Goal: Information Seeking & Learning: Learn about a topic

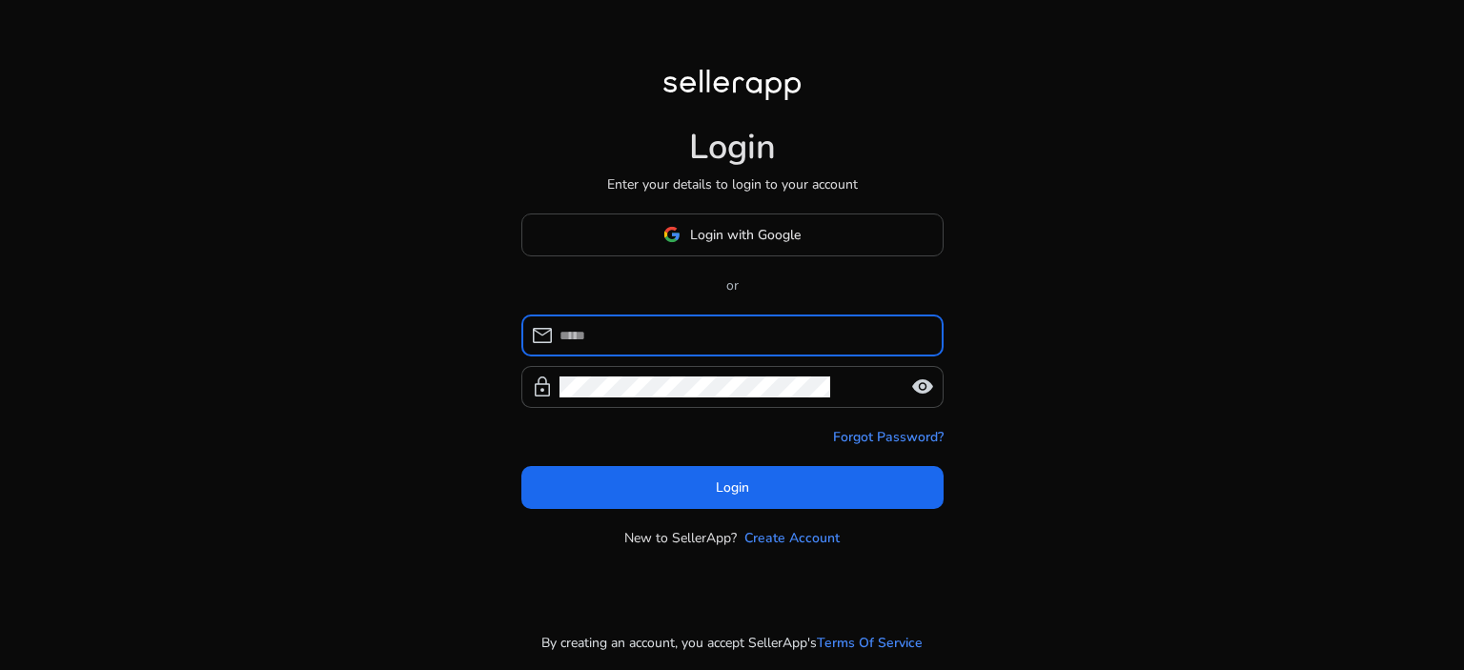
click at [751, 211] on div "Login Enter your details to login to your account Login with Google or mail loc…" at bounding box center [732, 309] width 453 height 618
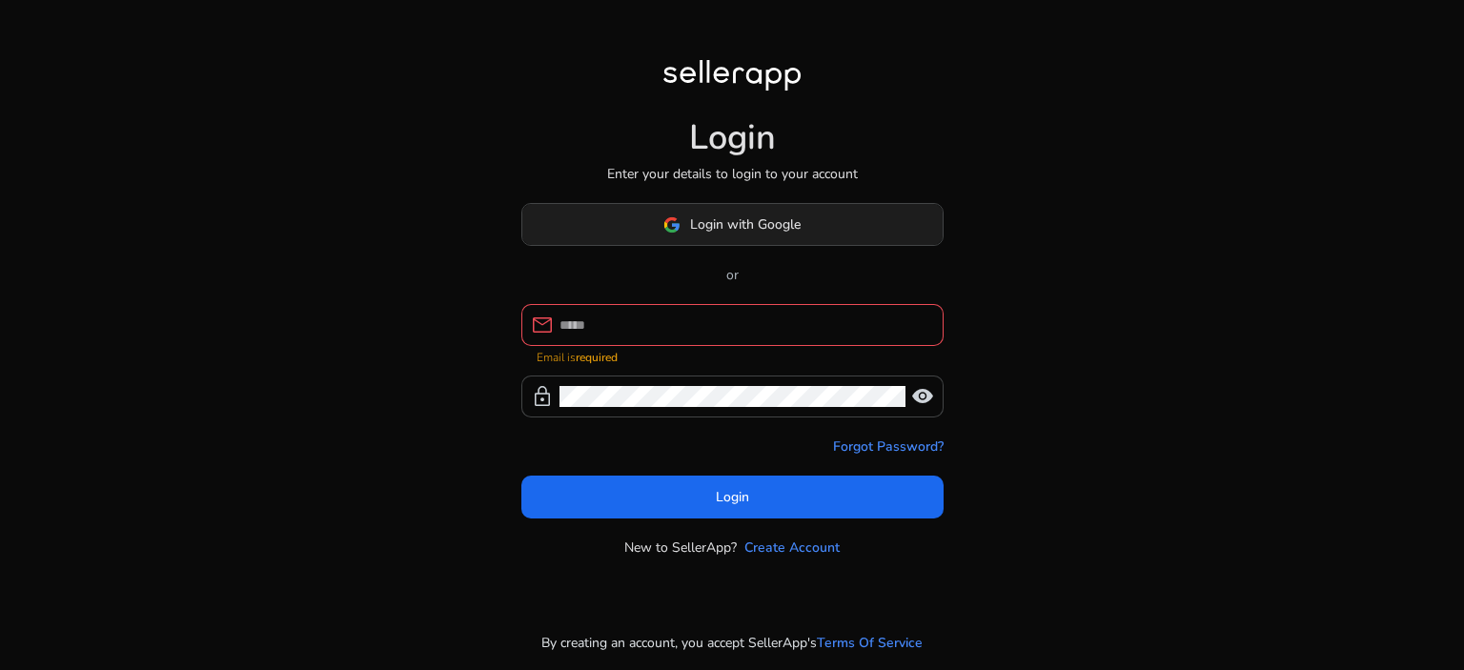
click at [748, 232] on span "Login with Google" at bounding box center [745, 224] width 111 height 20
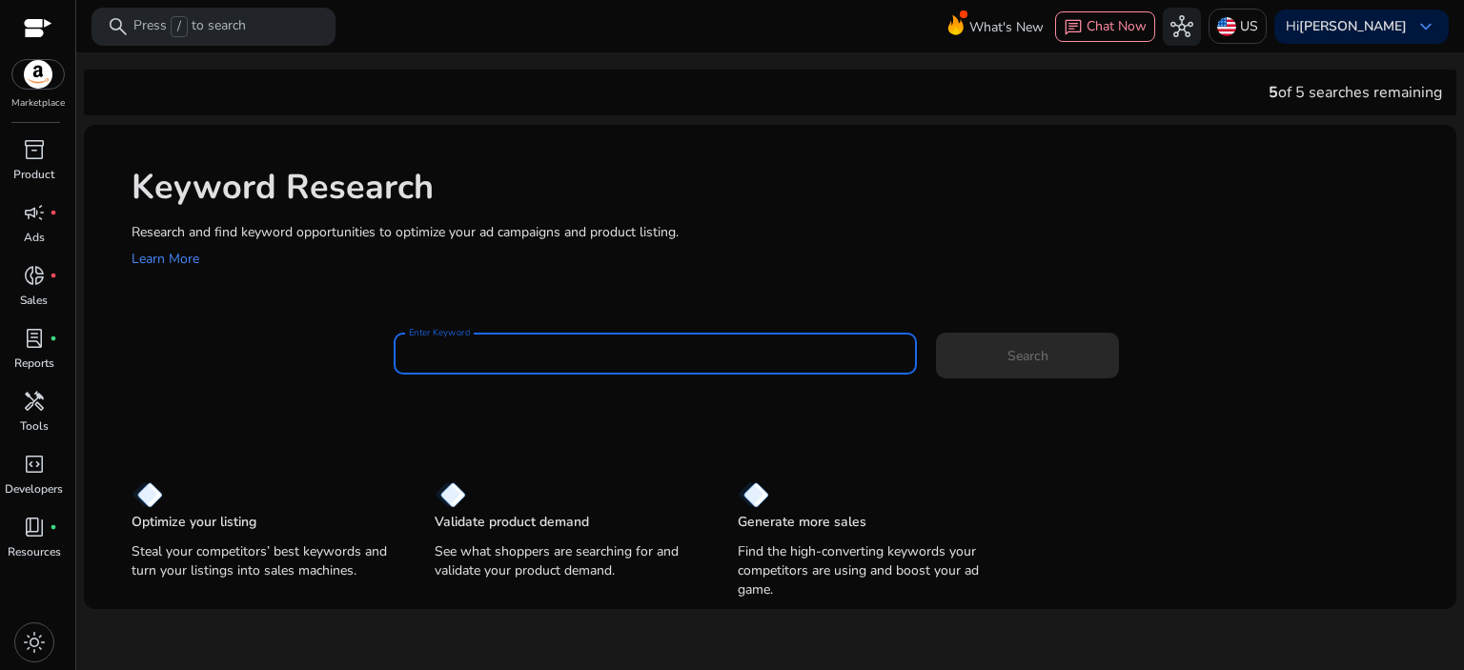
click at [457, 350] on input "Enter Keyword" at bounding box center [656, 353] width 494 height 21
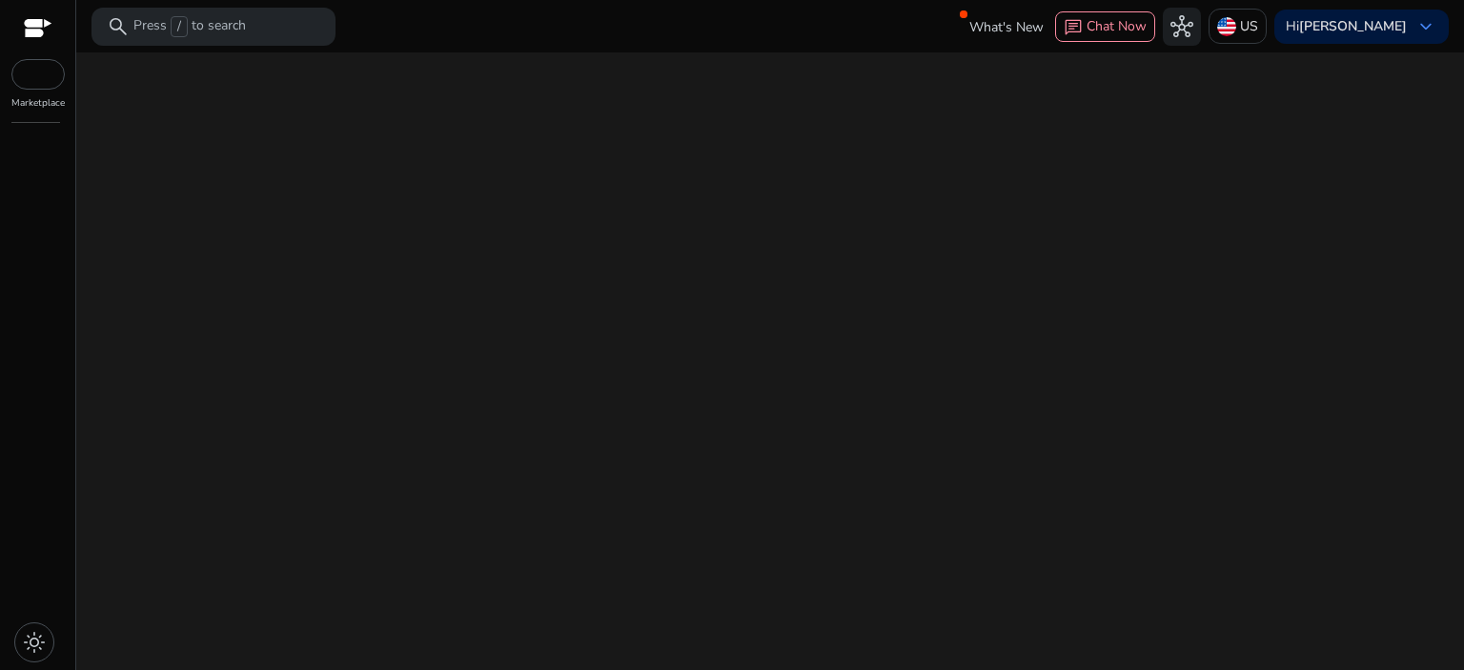
click at [693, 218] on div "We are getting things ready for you..." at bounding box center [770, 361] width 1372 height 618
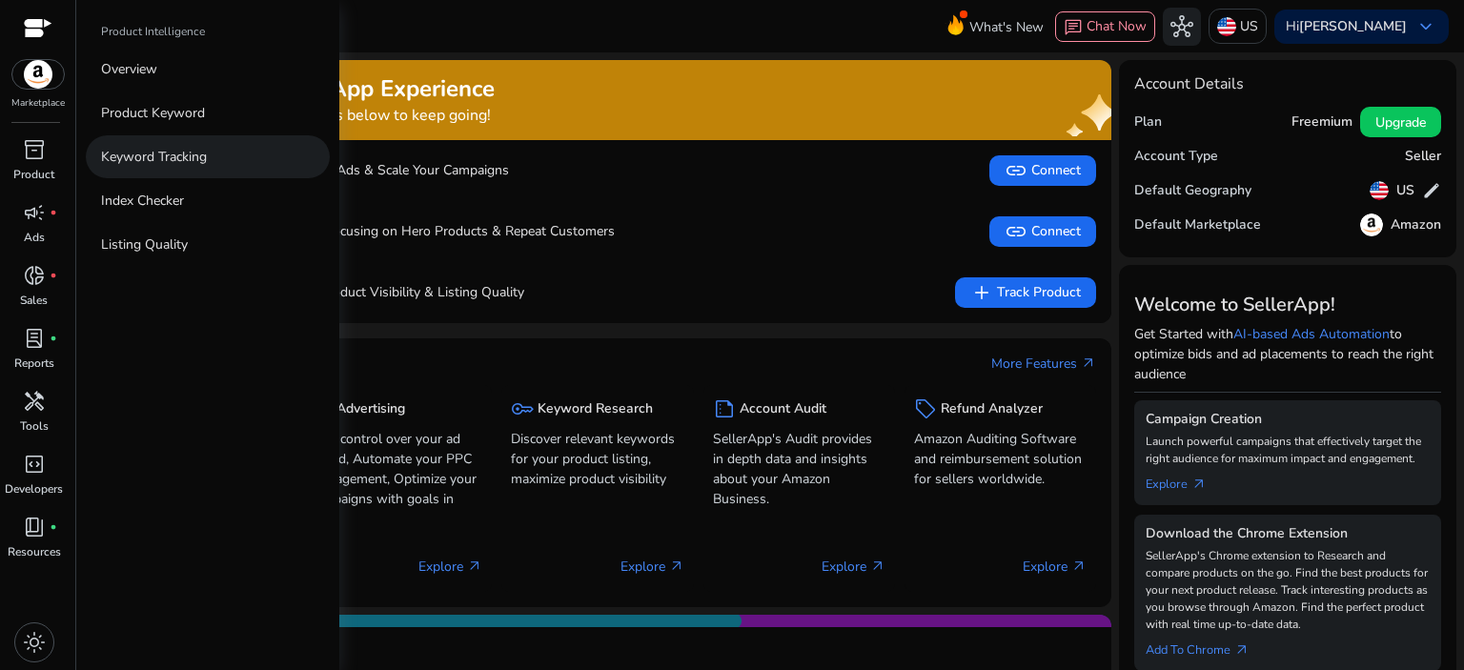
click at [196, 163] on p "Keyword Tracking" at bounding box center [154, 157] width 106 height 20
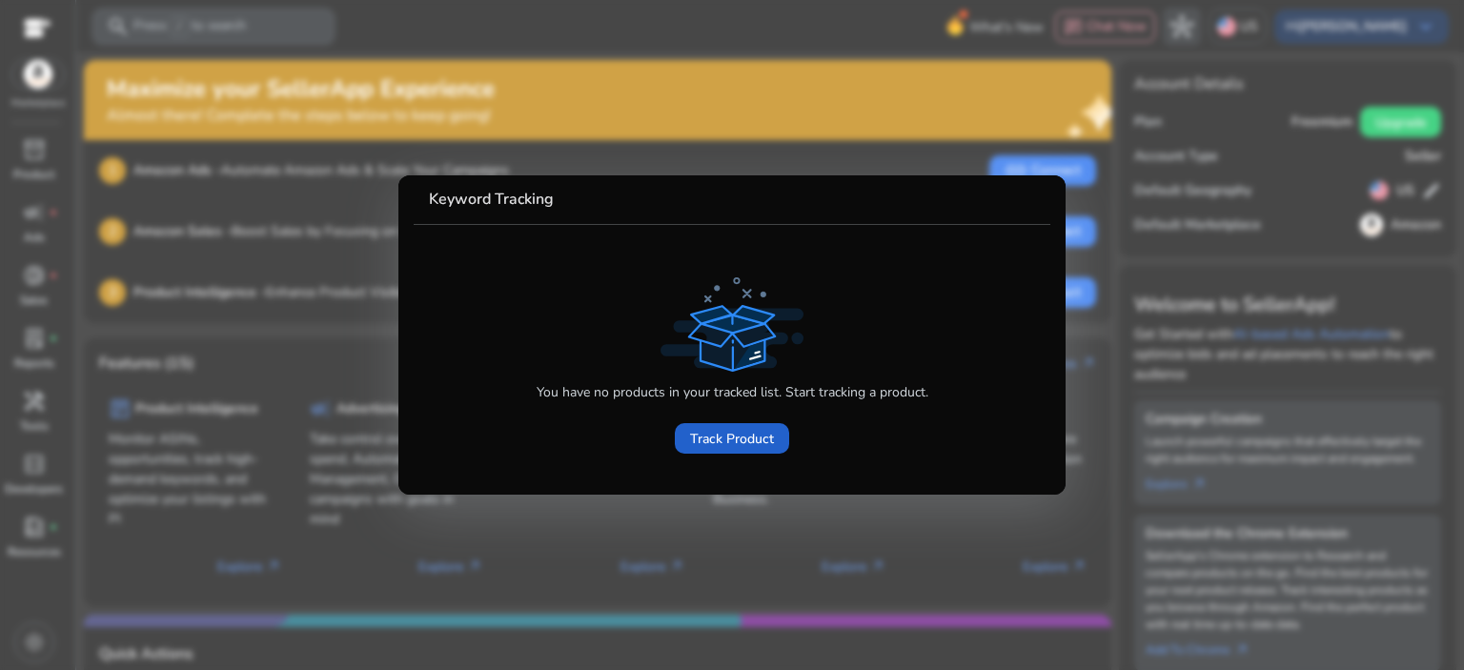
click at [723, 437] on span "Track Product" at bounding box center [732, 439] width 84 height 20
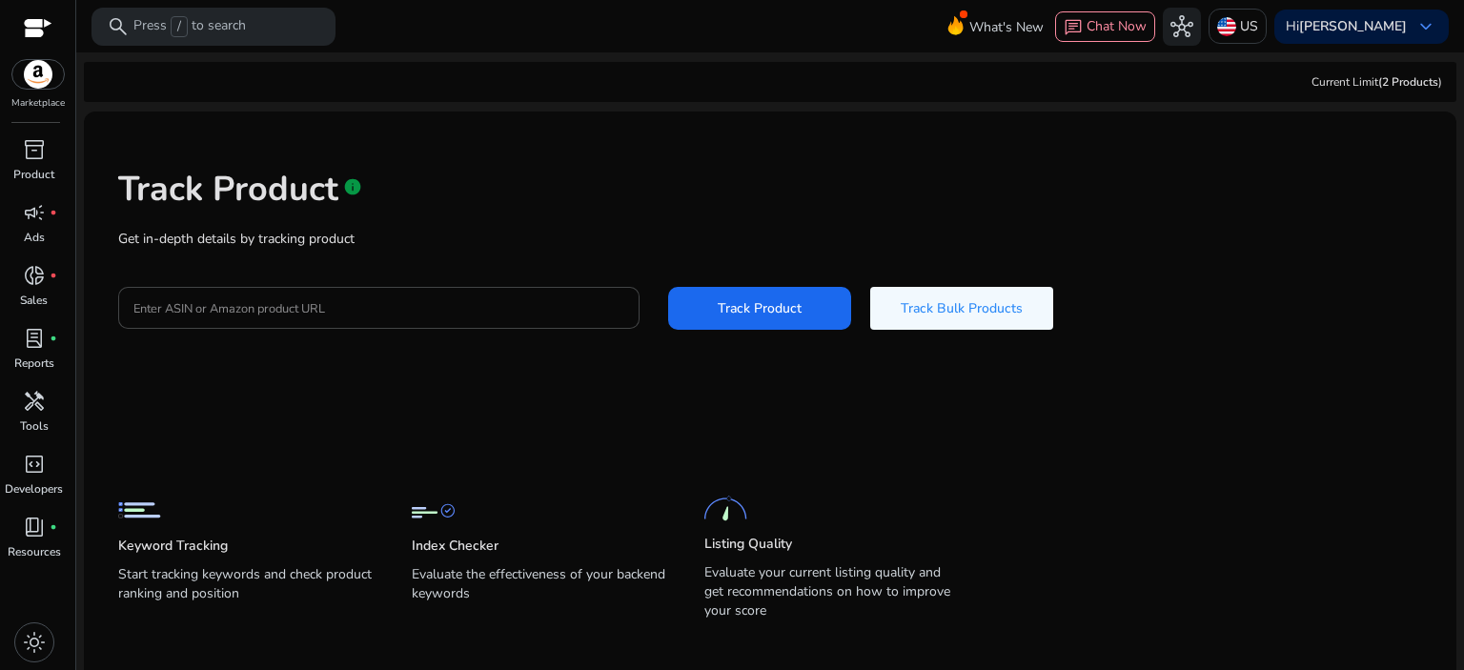
click at [36, 20] on div at bounding box center [38, 30] width 29 height 22
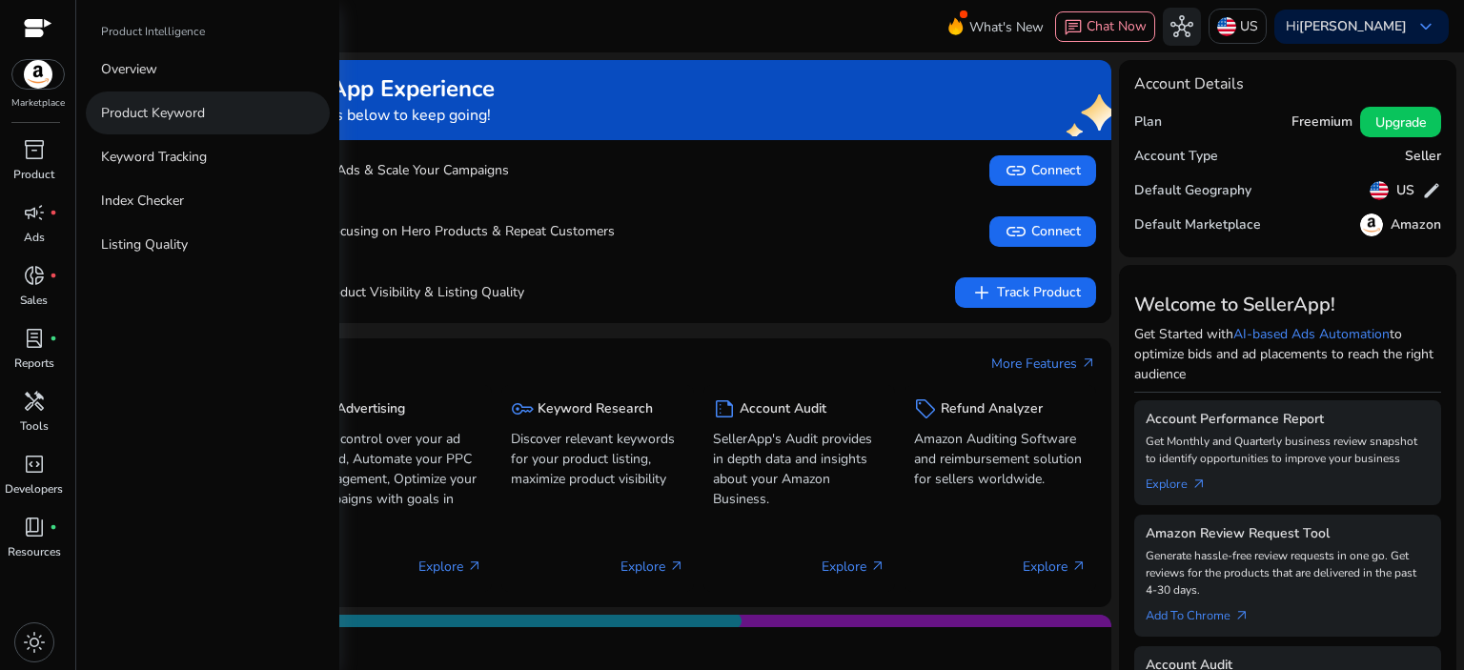
click at [170, 113] on p "Product Keyword" at bounding box center [153, 113] width 104 height 20
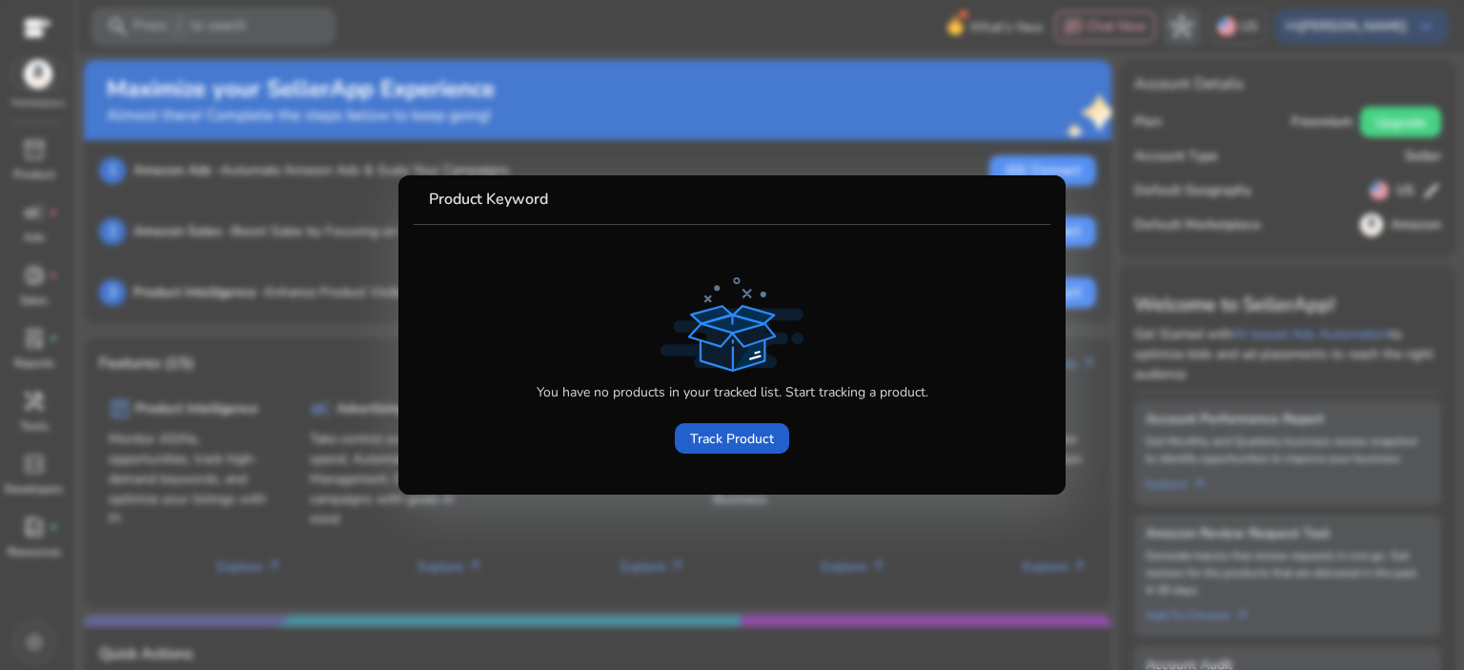
click at [745, 444] on span "Track Product" at bounding box center [732, 439] width 84 height 20
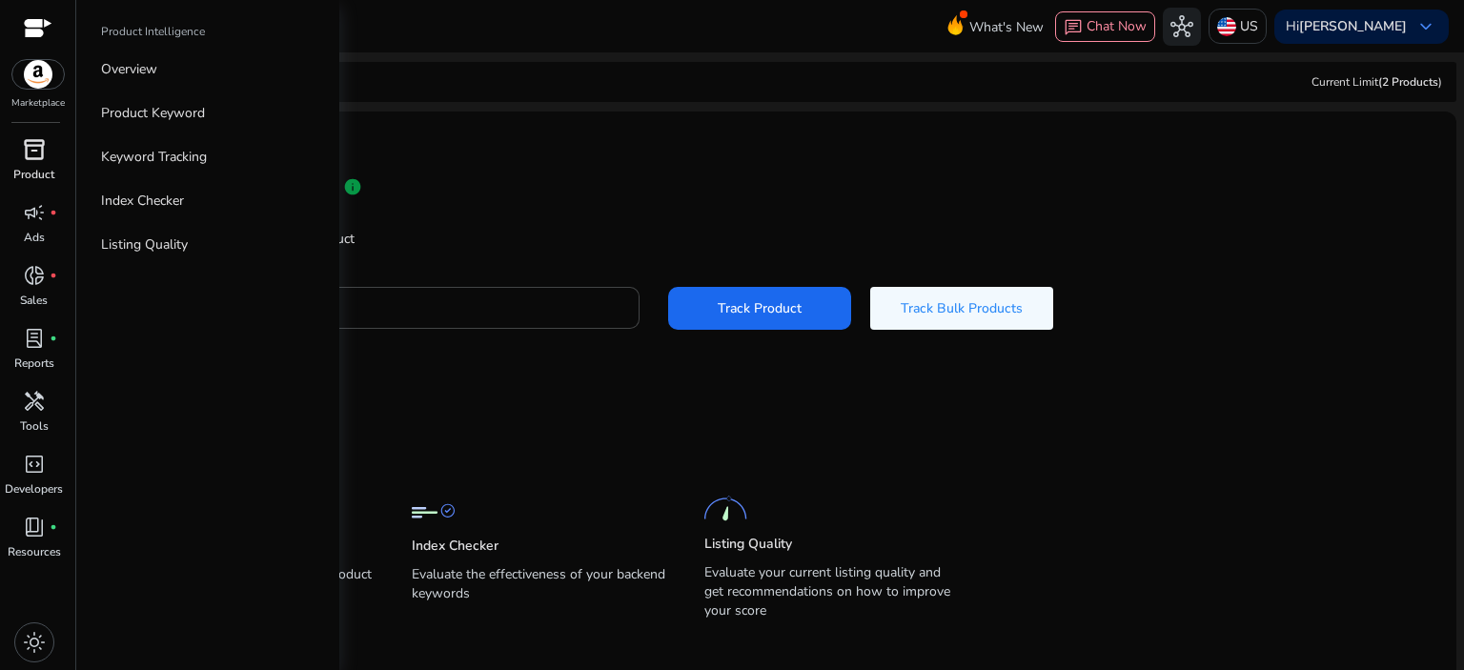
click at [46, 163] on div "inventory_2" at bounding box center [34, 149] width 53 height 30
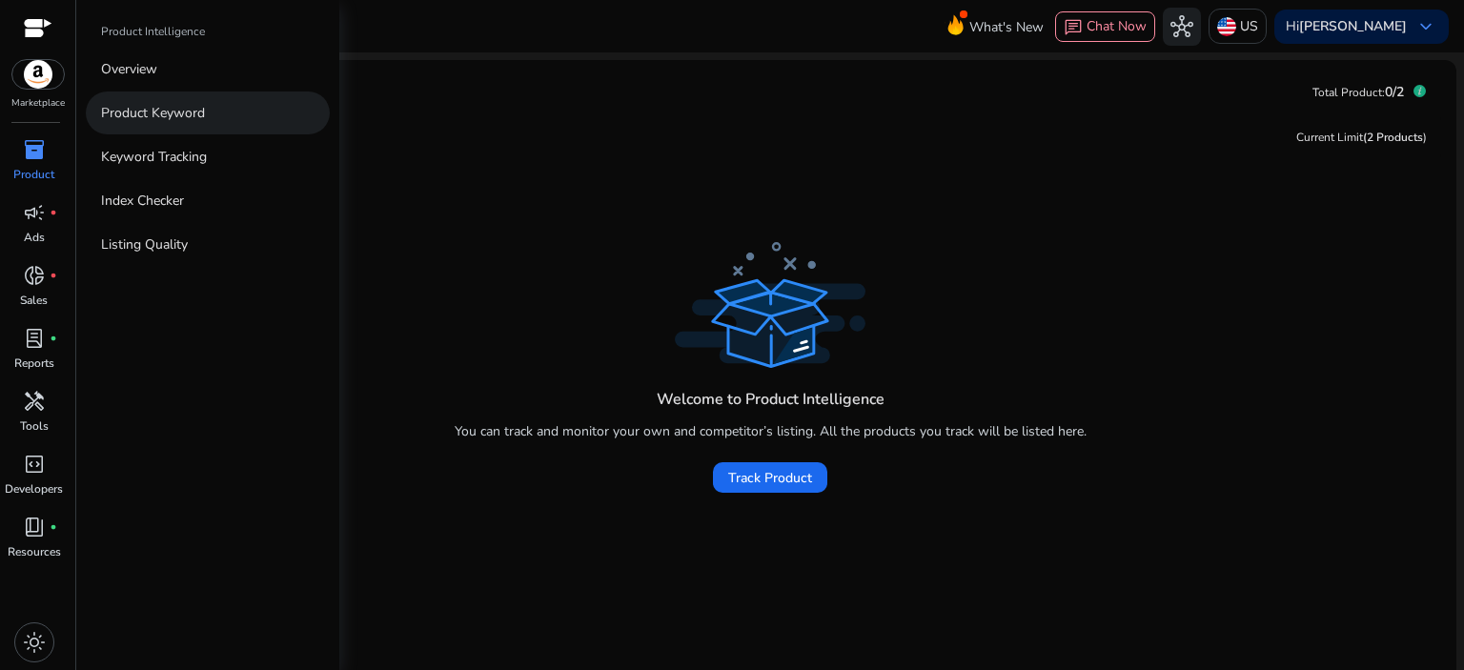
click at [147, 118] on p "Product Keyword" at bounding box center [153, 113] width 104 height 20
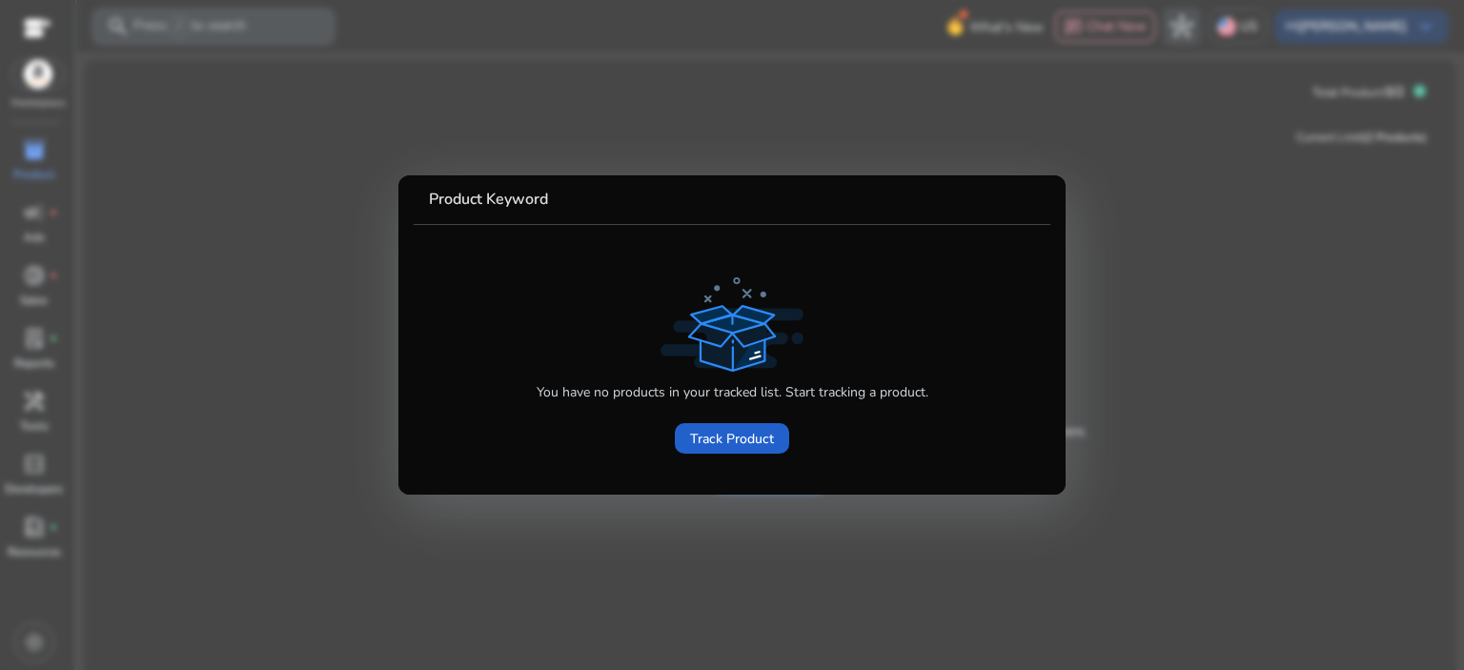
click at [713, 437] on span "Track Product" at bounding box center [732, 439] width 84 height 20
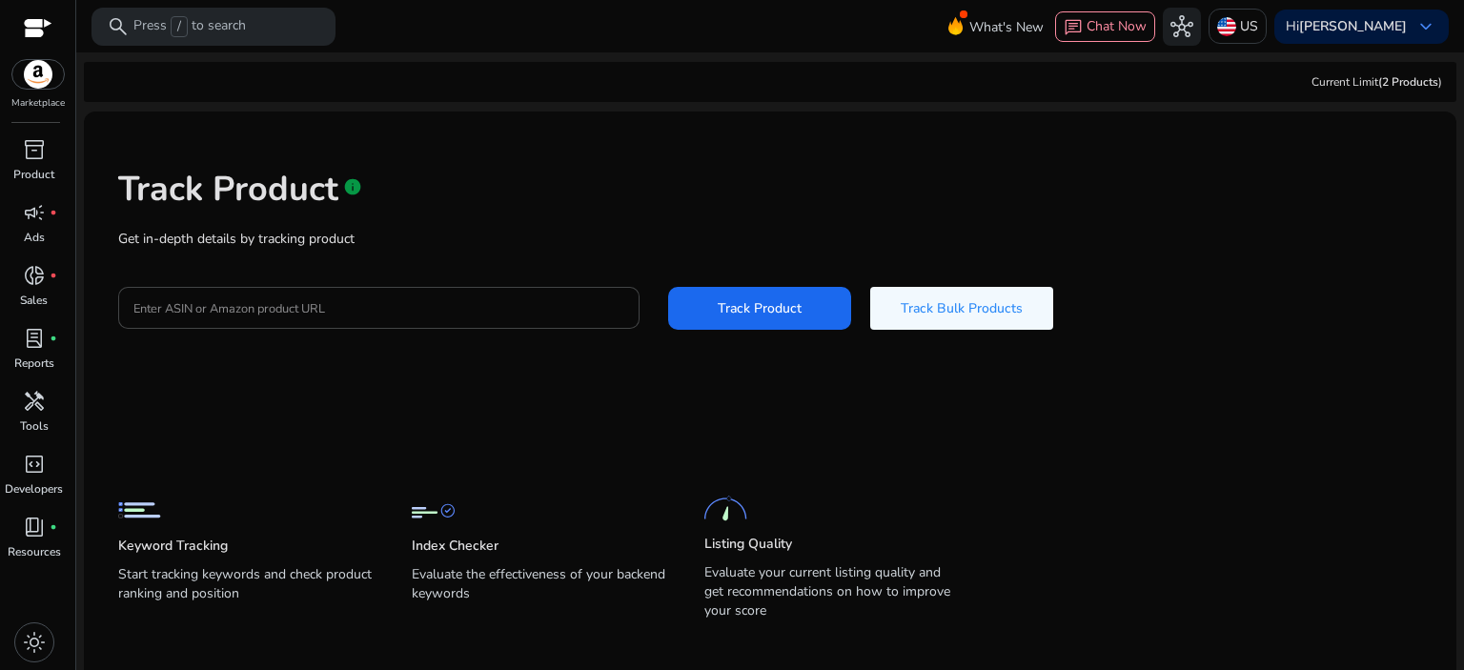
click at [24, 16] on div at bounding box center [38, 29] width 29 height 29
click at [30, 25] on div at bounding box center [38, 30] width 29 height 22
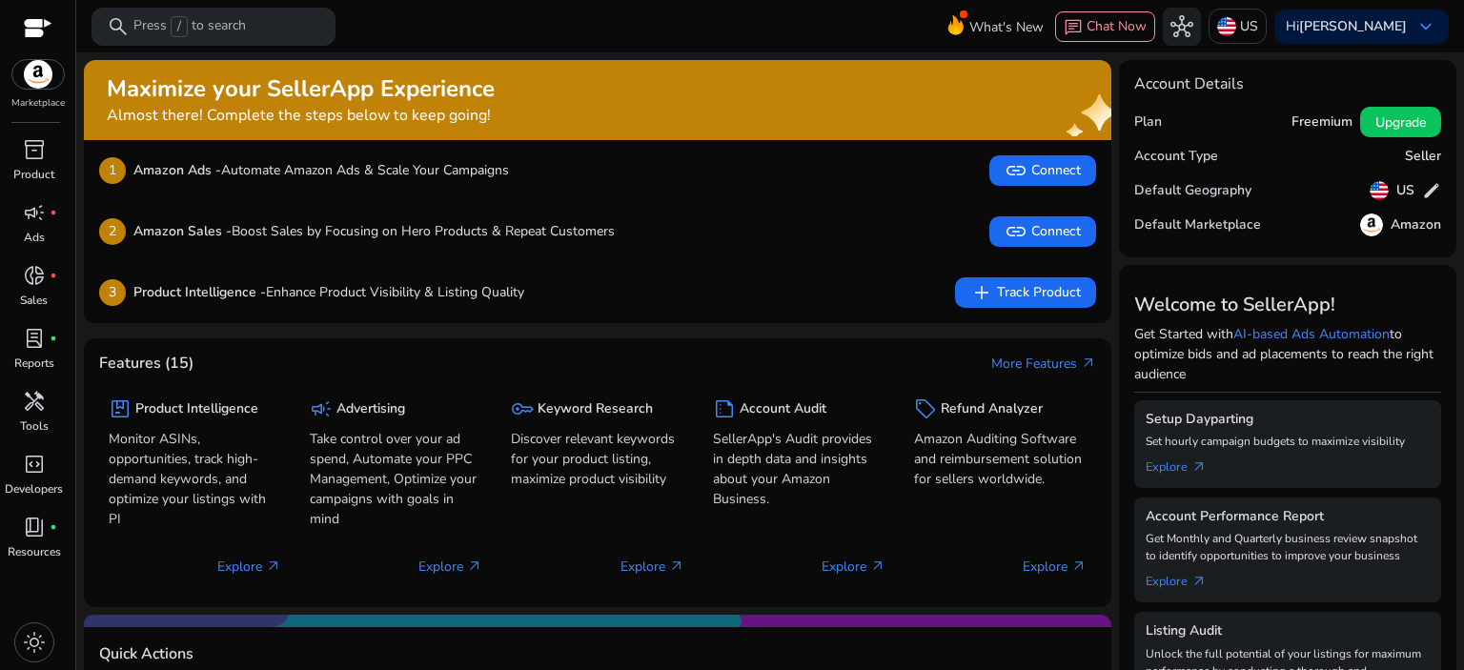
click at [183, 27] on span "/" at bounding box center [179, 26] width 17 height 21
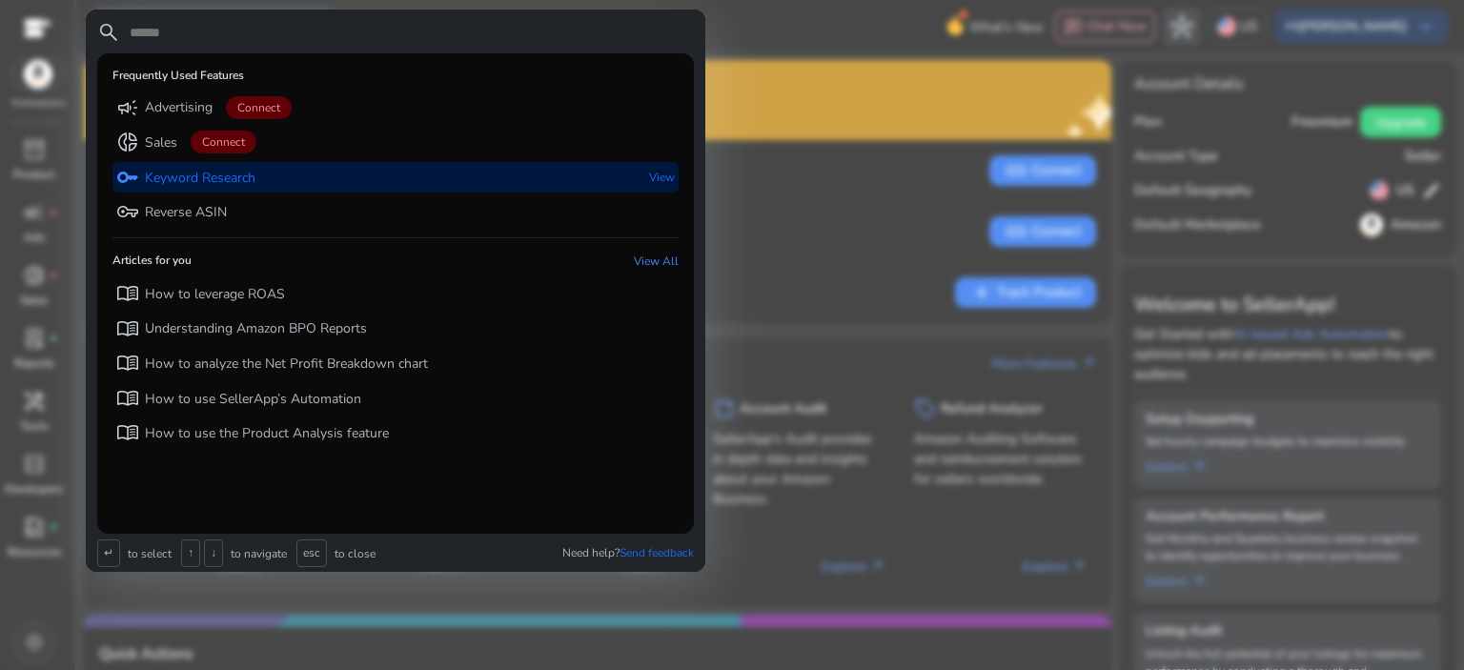
click at [229, 182] on p "Keyword Research" at bounding box center [200, 178] width 111 height 19
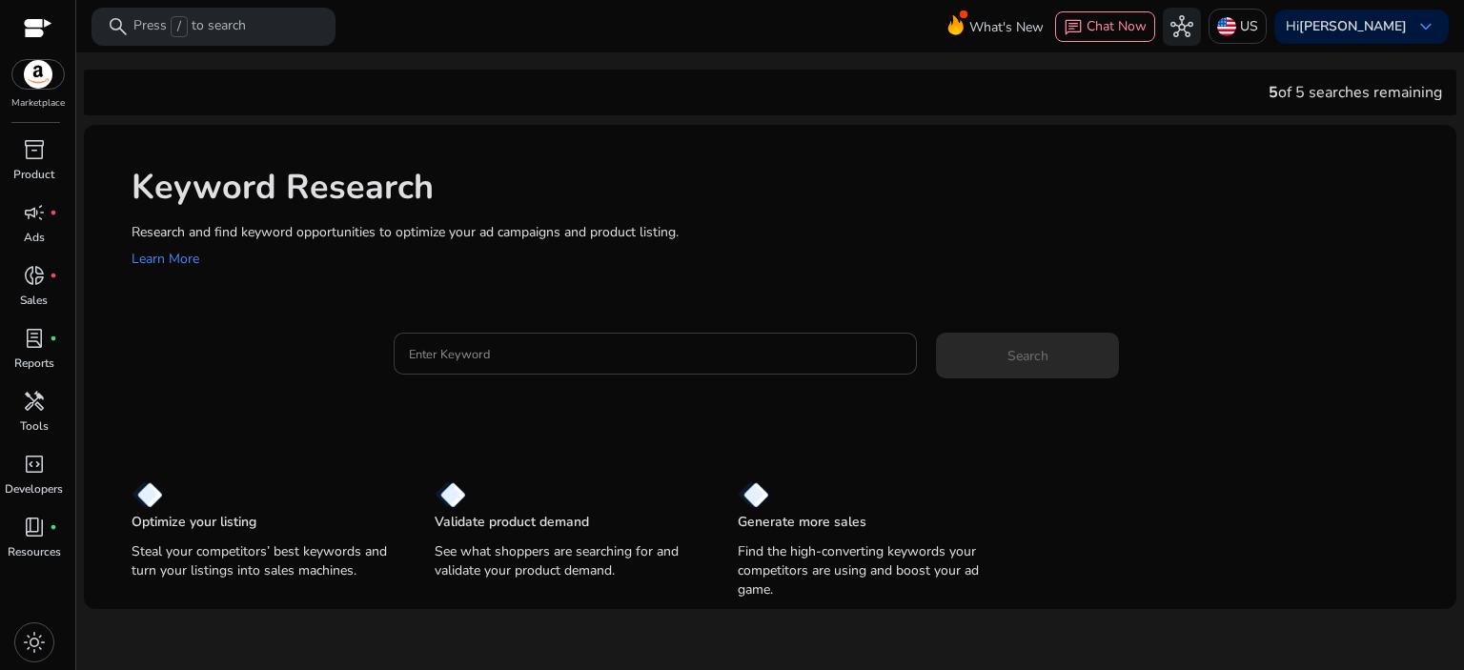
click at [559, 350] on input "Enter Keyword" at bounding box center [656, 353] width 494 height 21
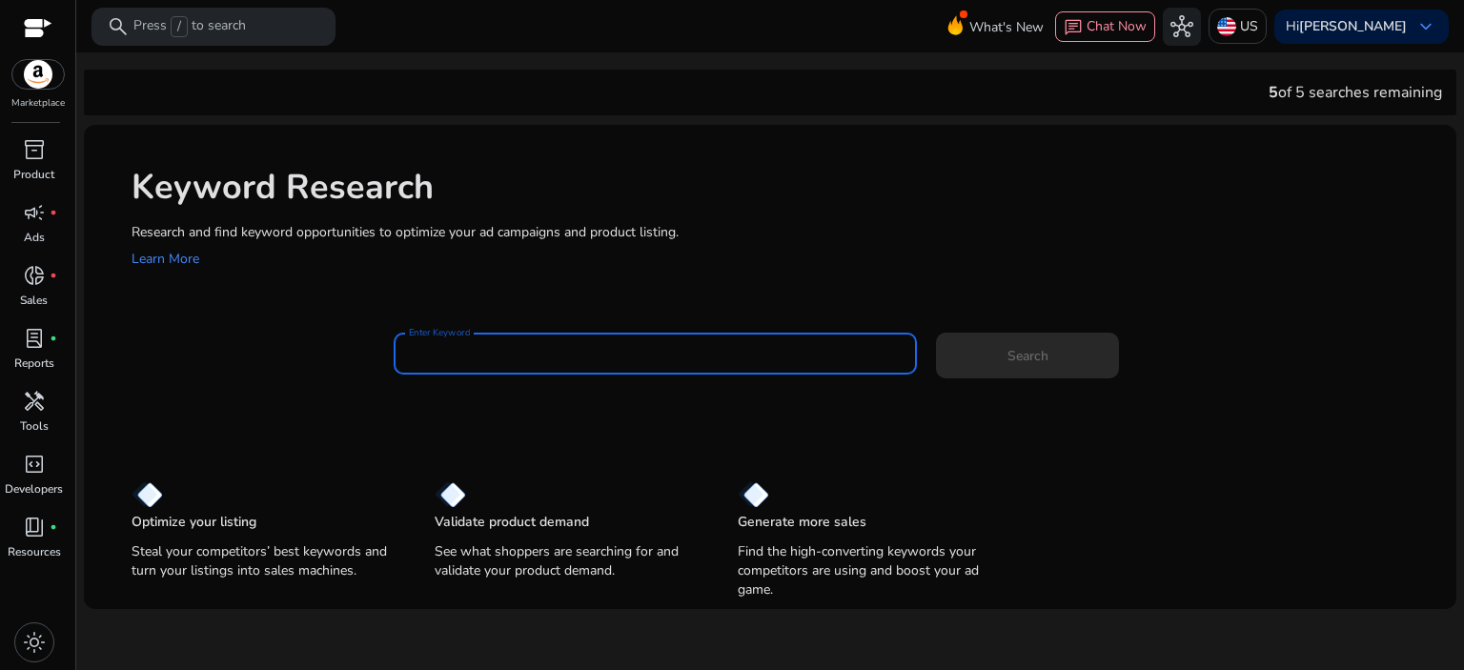
paste input "**********"
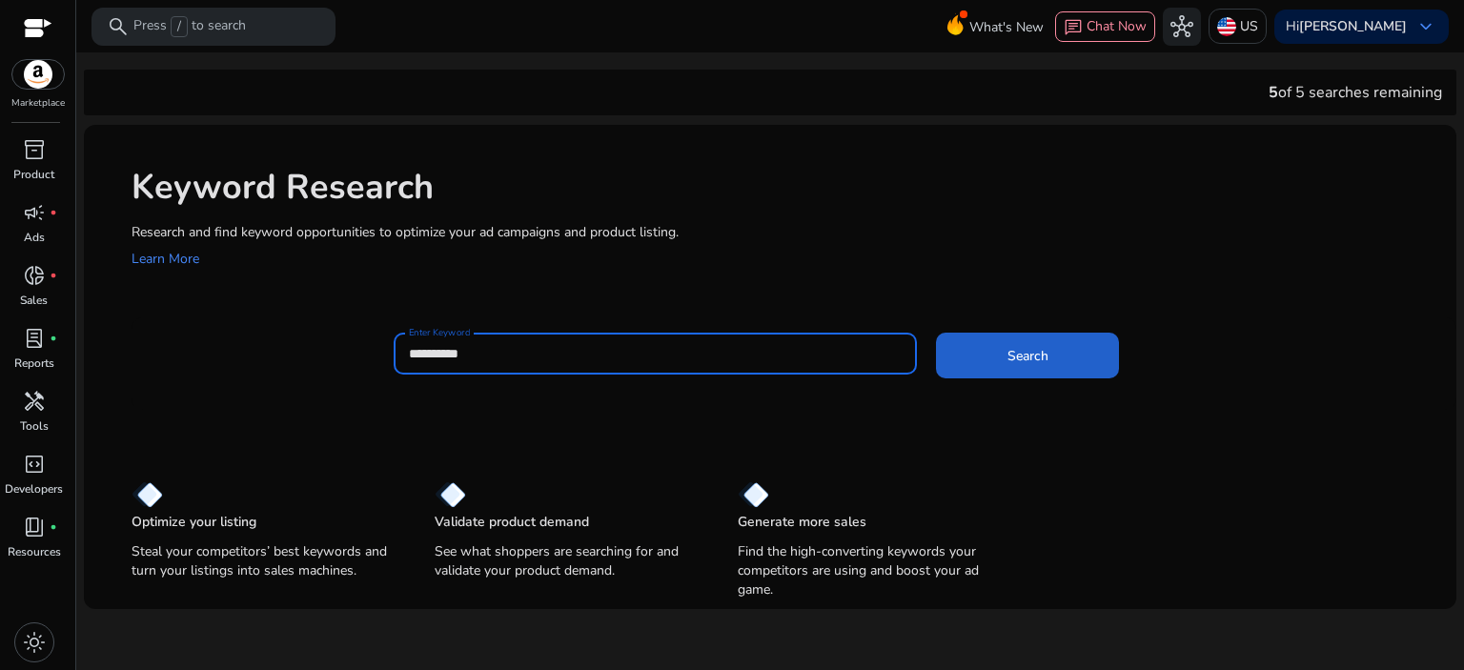
type input "**********"
click at [1044, 361] on span "Search" at bounding box center [1027, 356] width 41 height 20
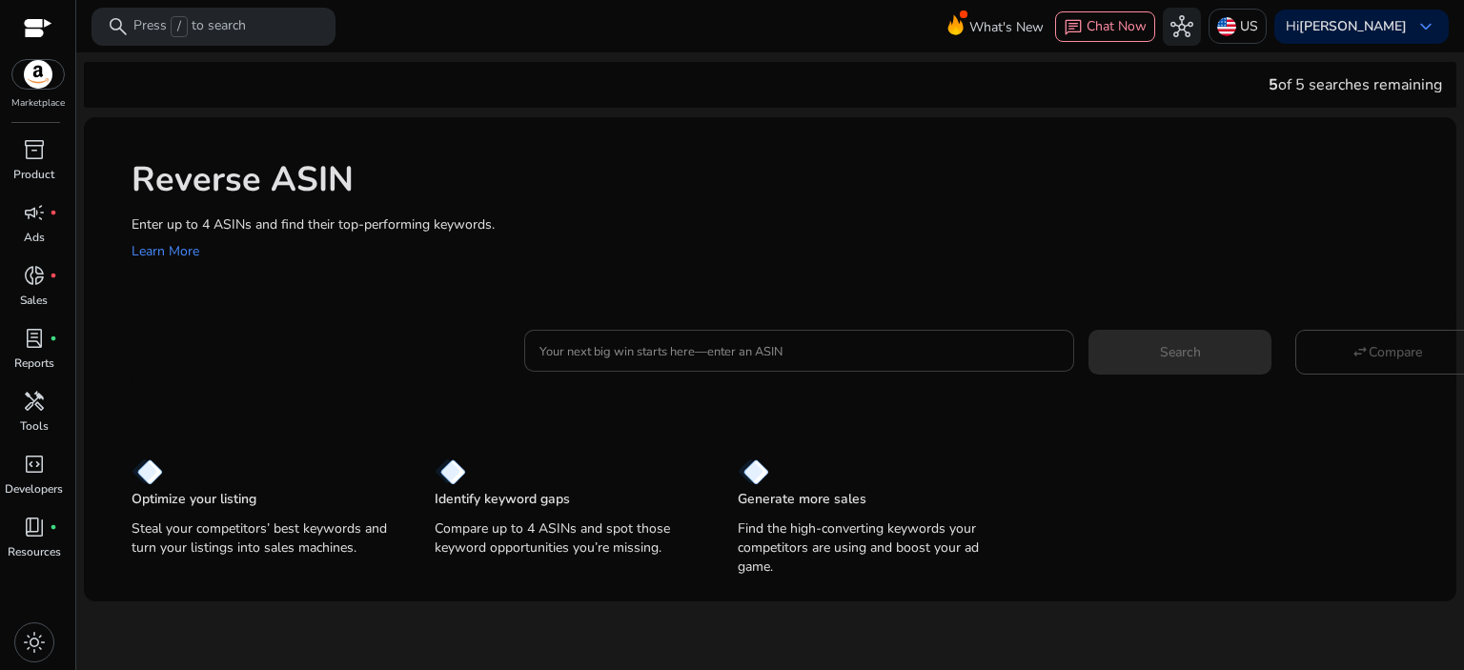
click at [690, 346] on input "Your next big win starts here—enter an ASIN" at bounding box center [798, 350] width 519 height 21
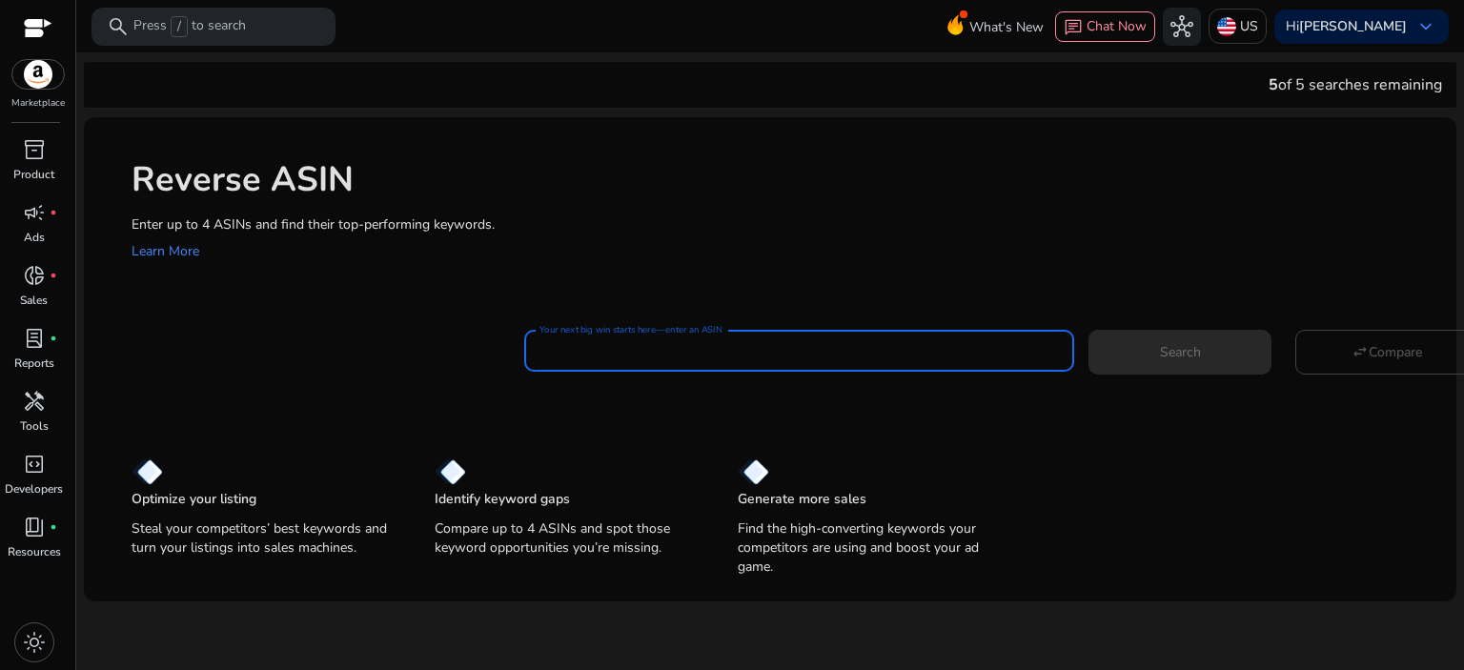
paste input "**********"
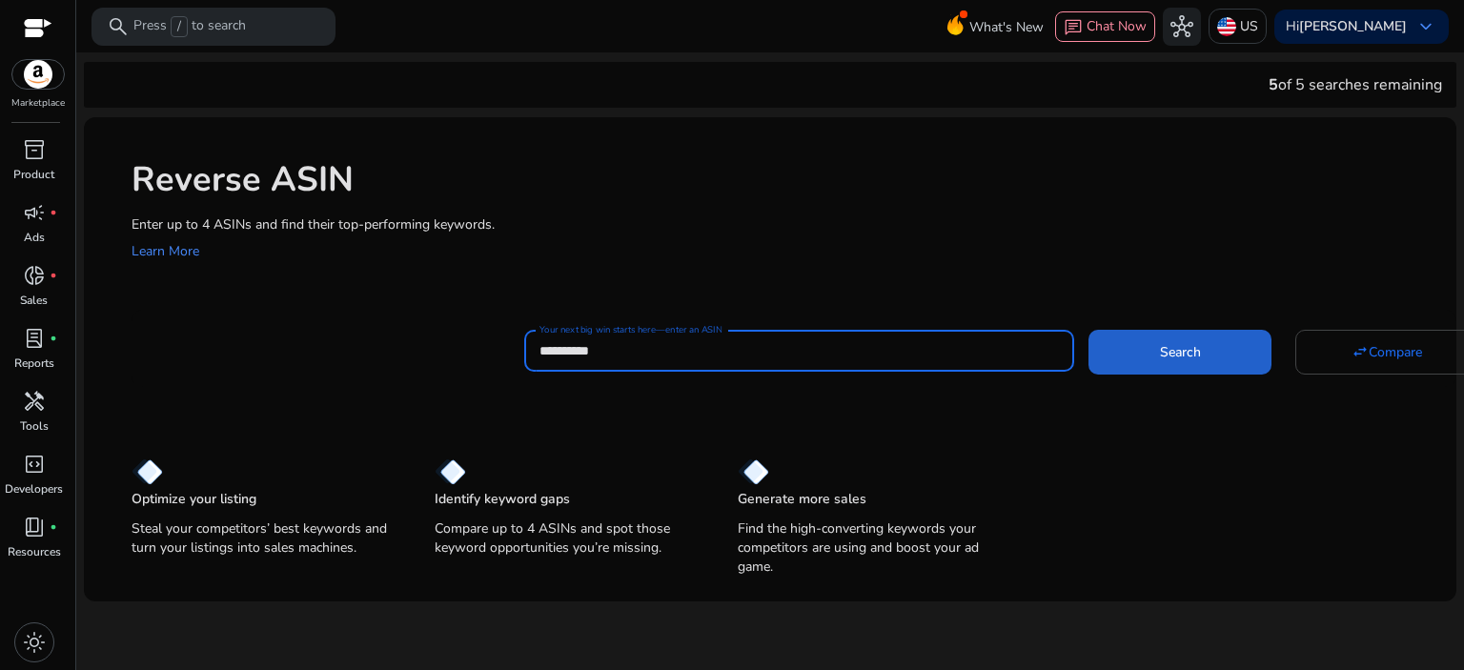
type input "**********"
click at [1169, 349] on span "Search" at bounding box center [1180, 352] width 41 height 20
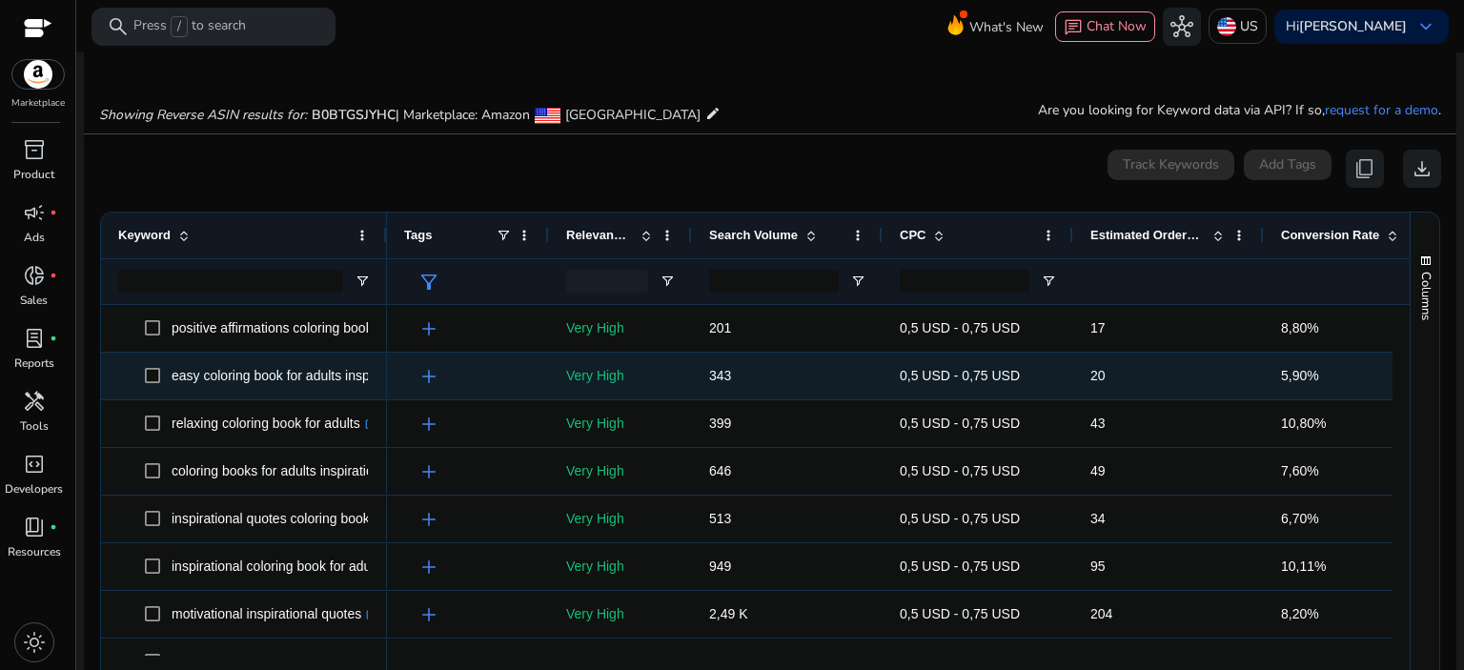
scroll to position [204, 0]
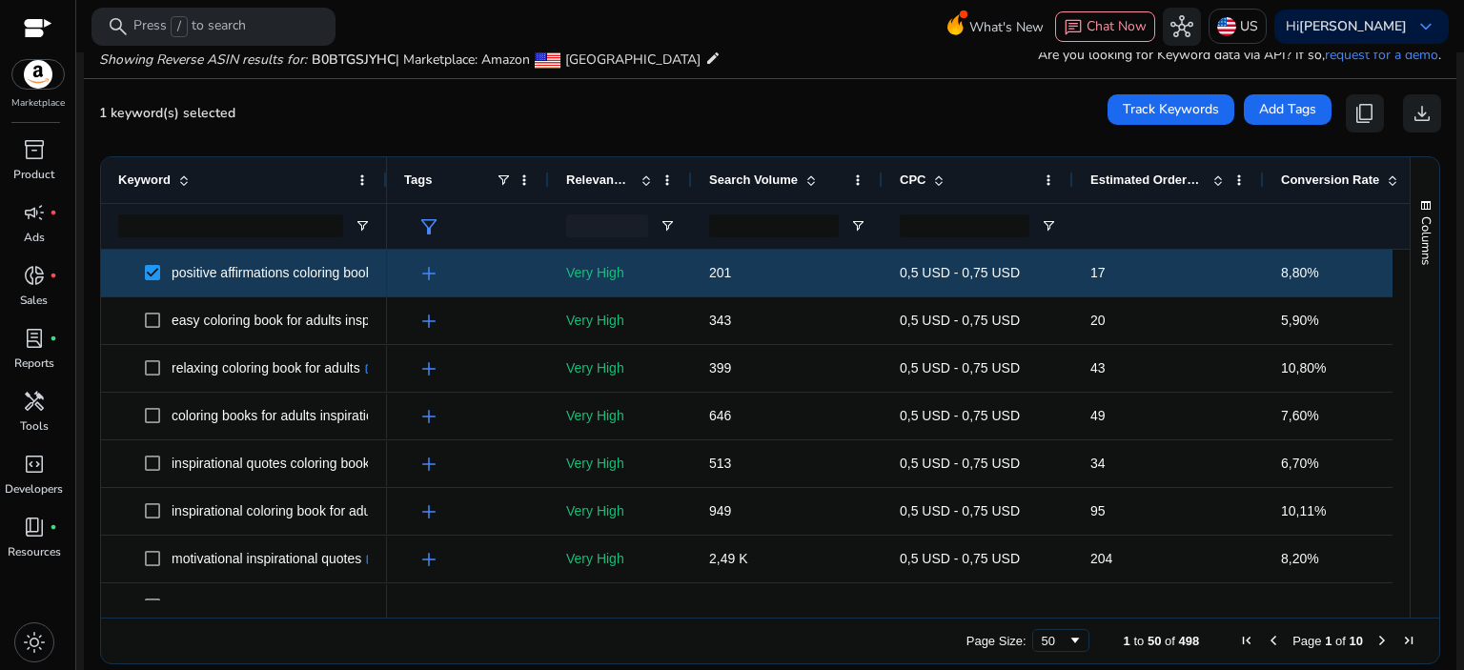
click at [146, 184] on span "Keyword" at bounding box center [144, 180] width 52 height 14
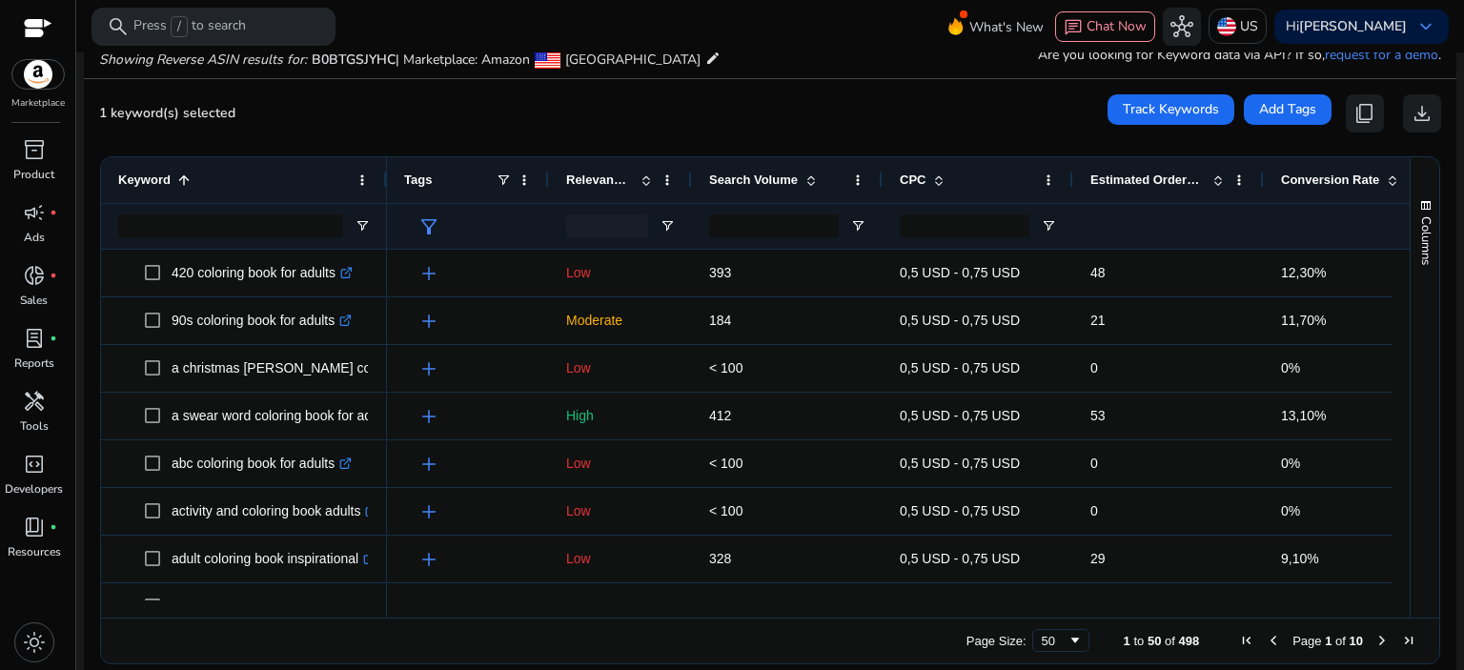
click at [146, 178] on span "Keyword" at bounding box center [144, 180] width 52 height 14
click at [164, 168] on div "Keyword 1" at bounding box center [233, 180] width 231 height 36
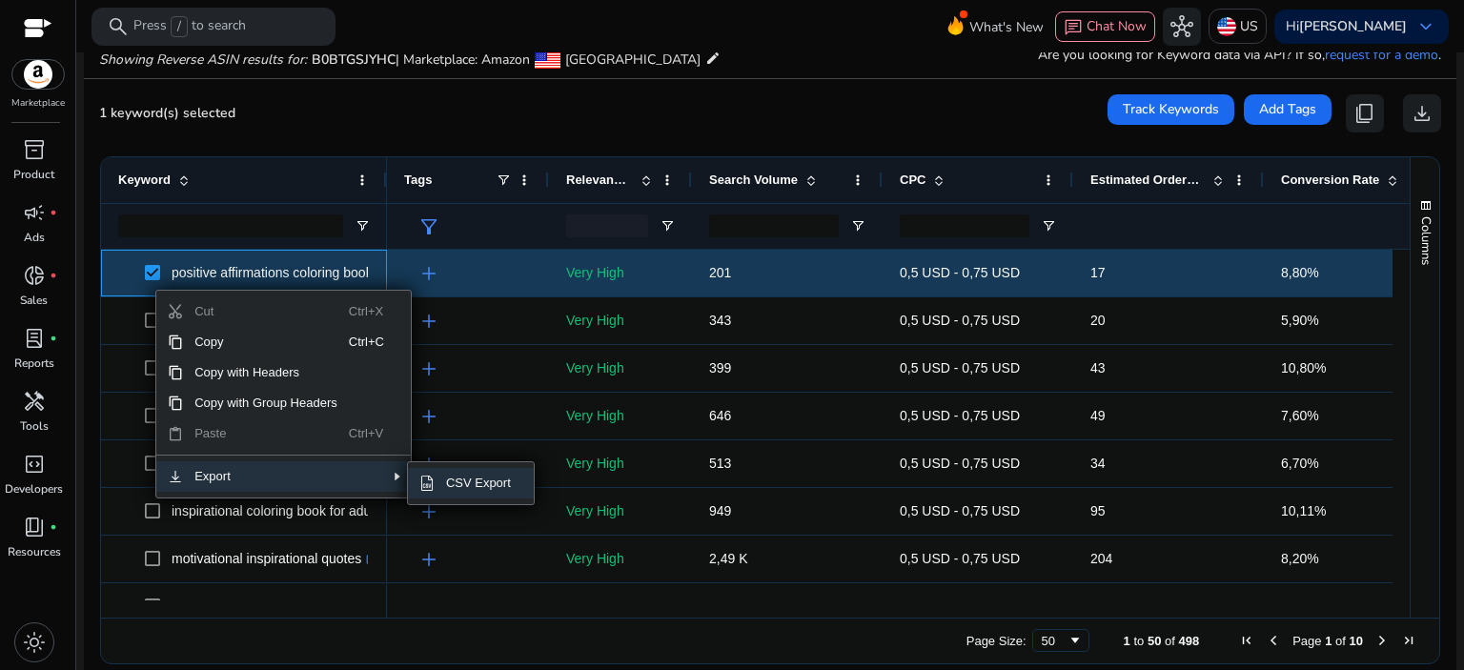
click at [460, 495] on span "CSV Export" at bounding box center [479, 483] width 88 height 30
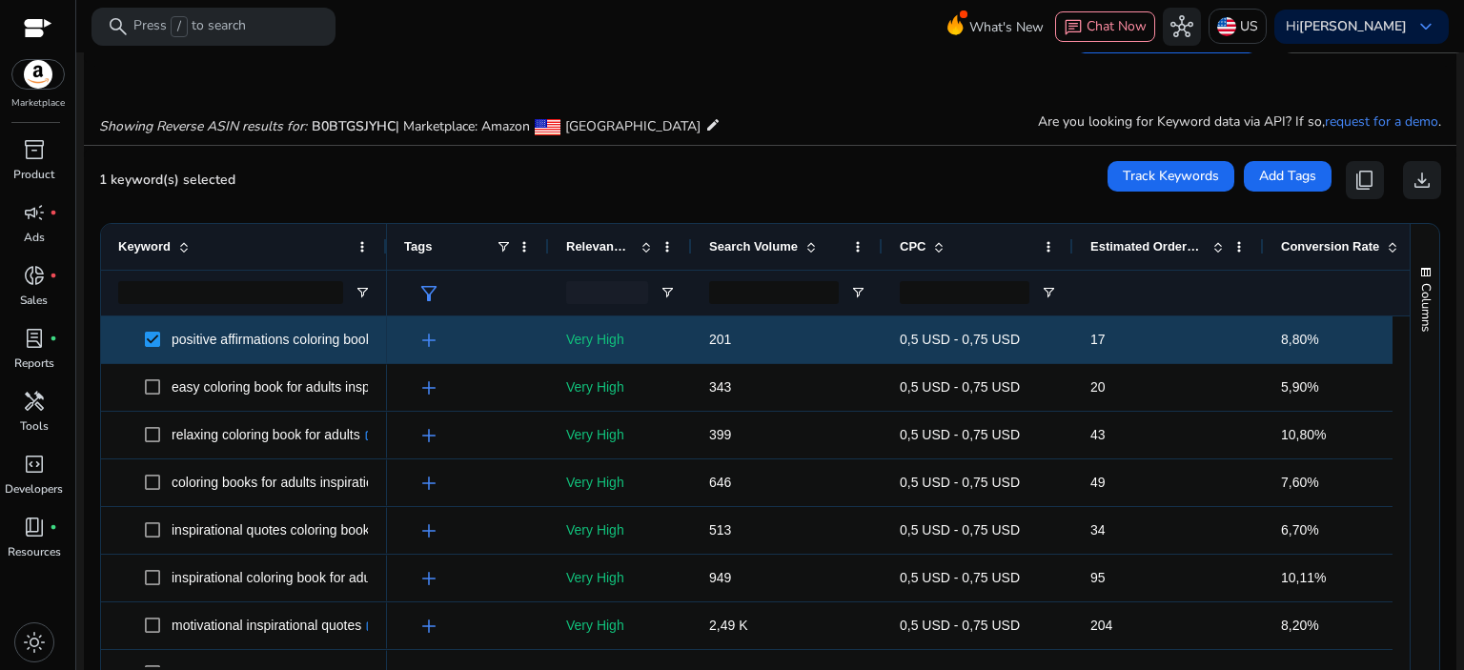
scroll to position [0, 0]
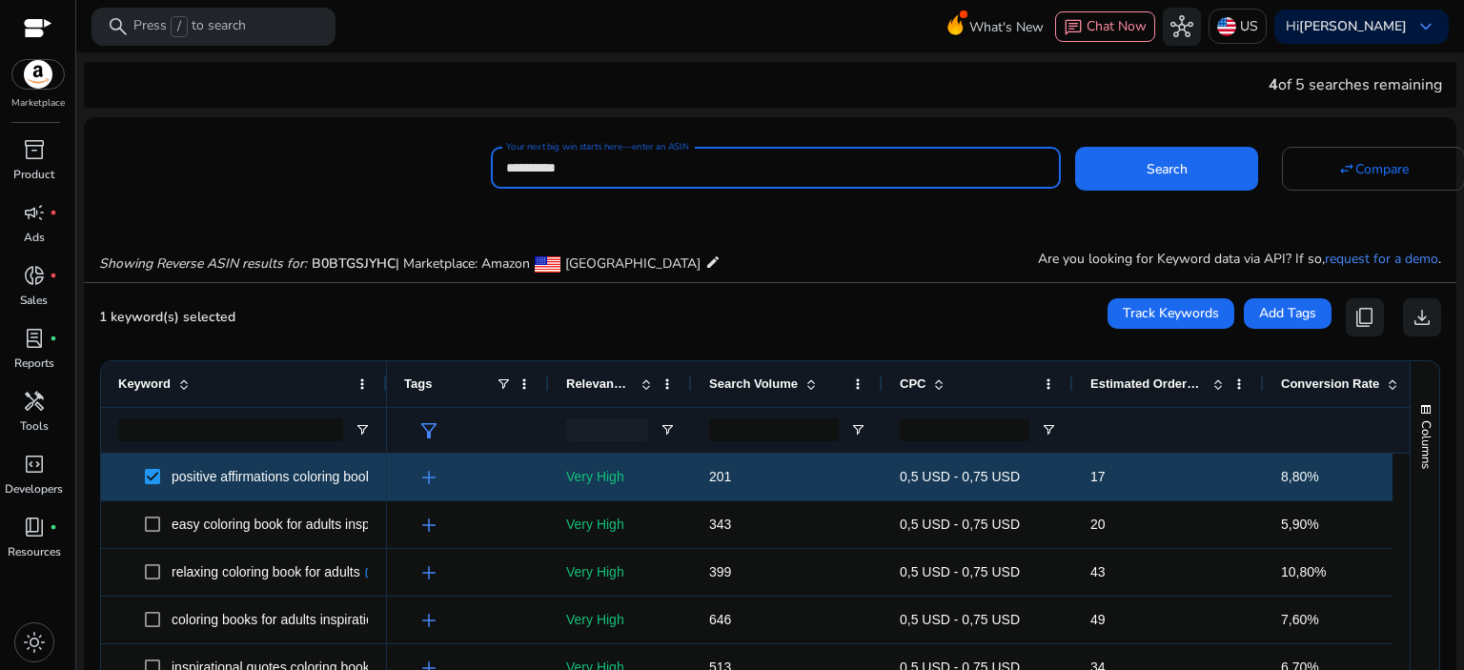
drag, startPoint x: 644, startPoint y: 165, endPoint x: 448, endPoint y: 165, distance: 196.3
click at [448, 165] on div "**********" at bounding box center [762, 165] width 1357 height 47
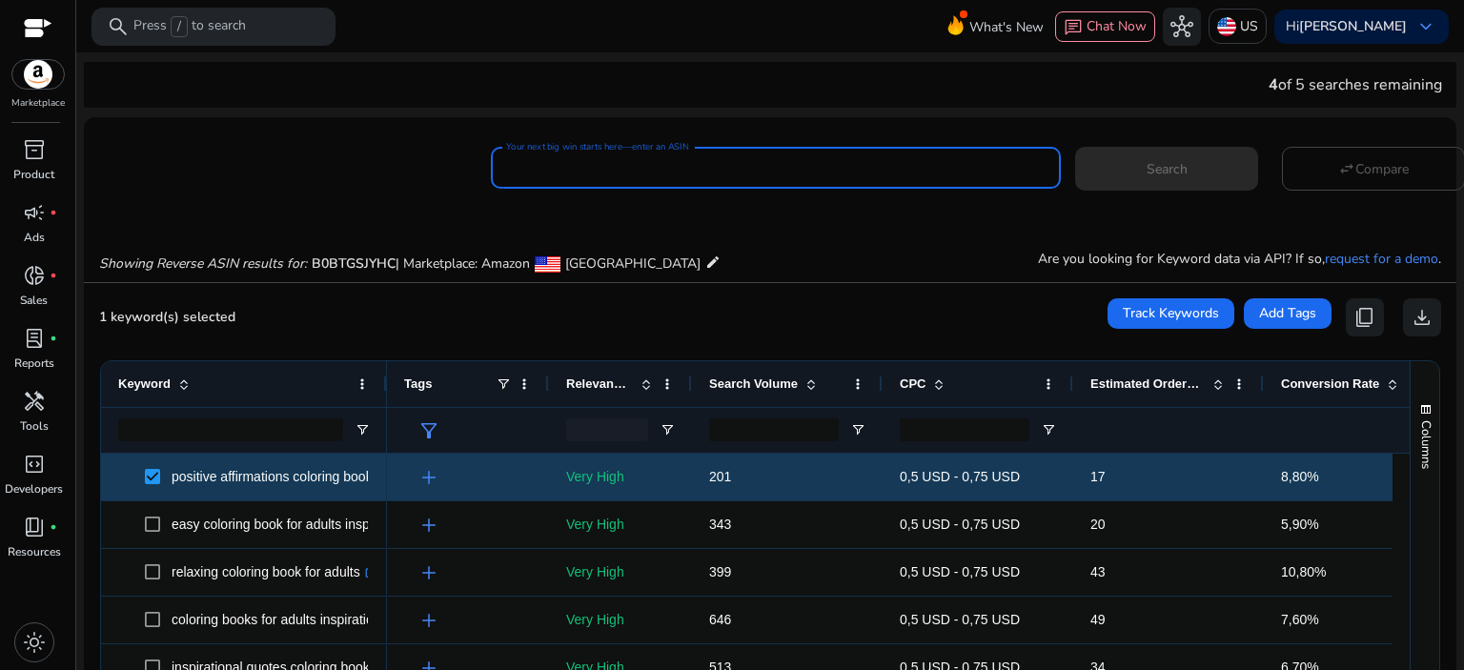
paste input "**********"
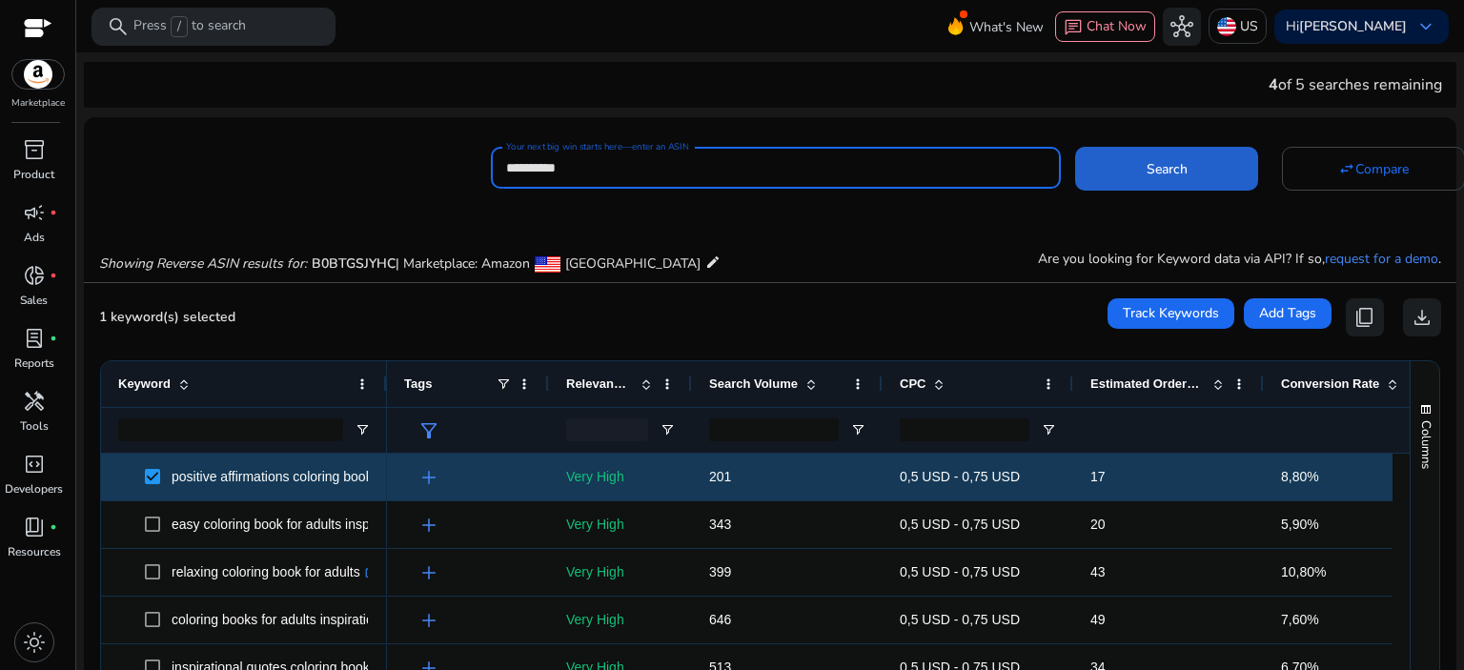
click at [1172, 174] on span "Search" at bounding box center [1167, 169] width 41 height 20
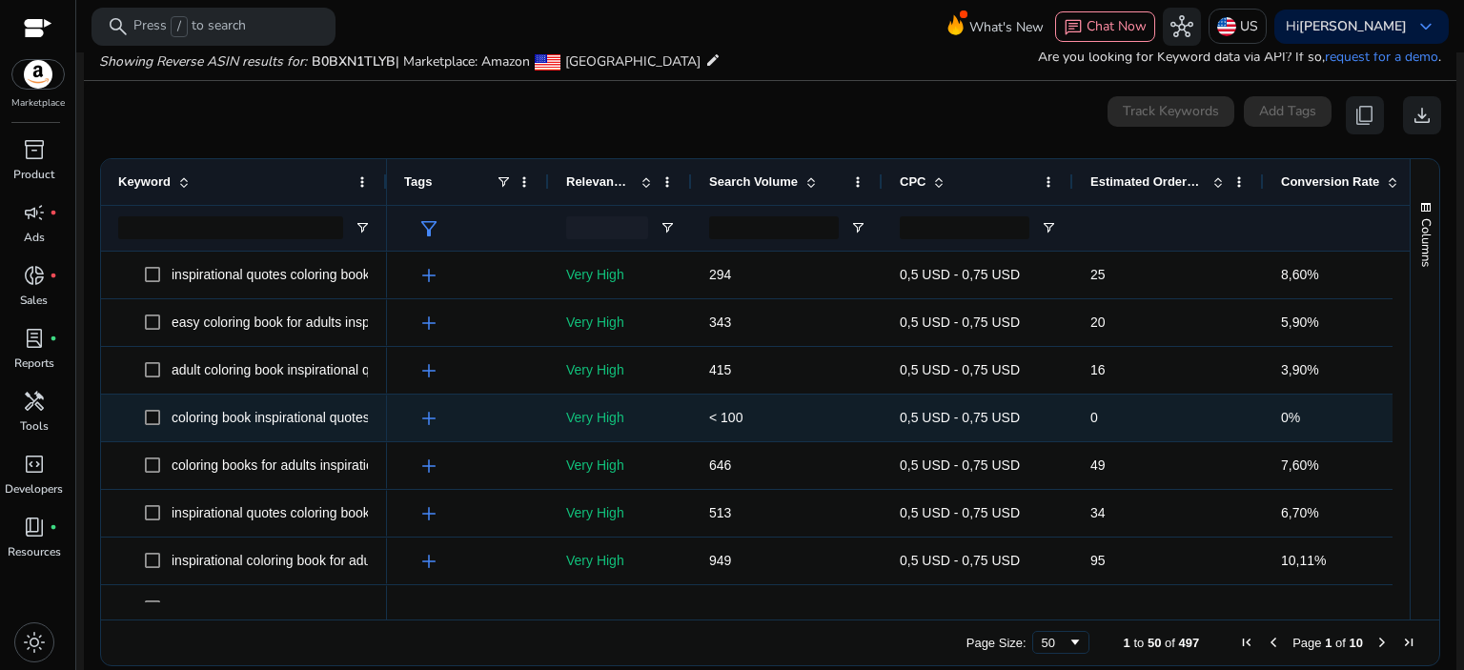
scroll to position [204, 0]
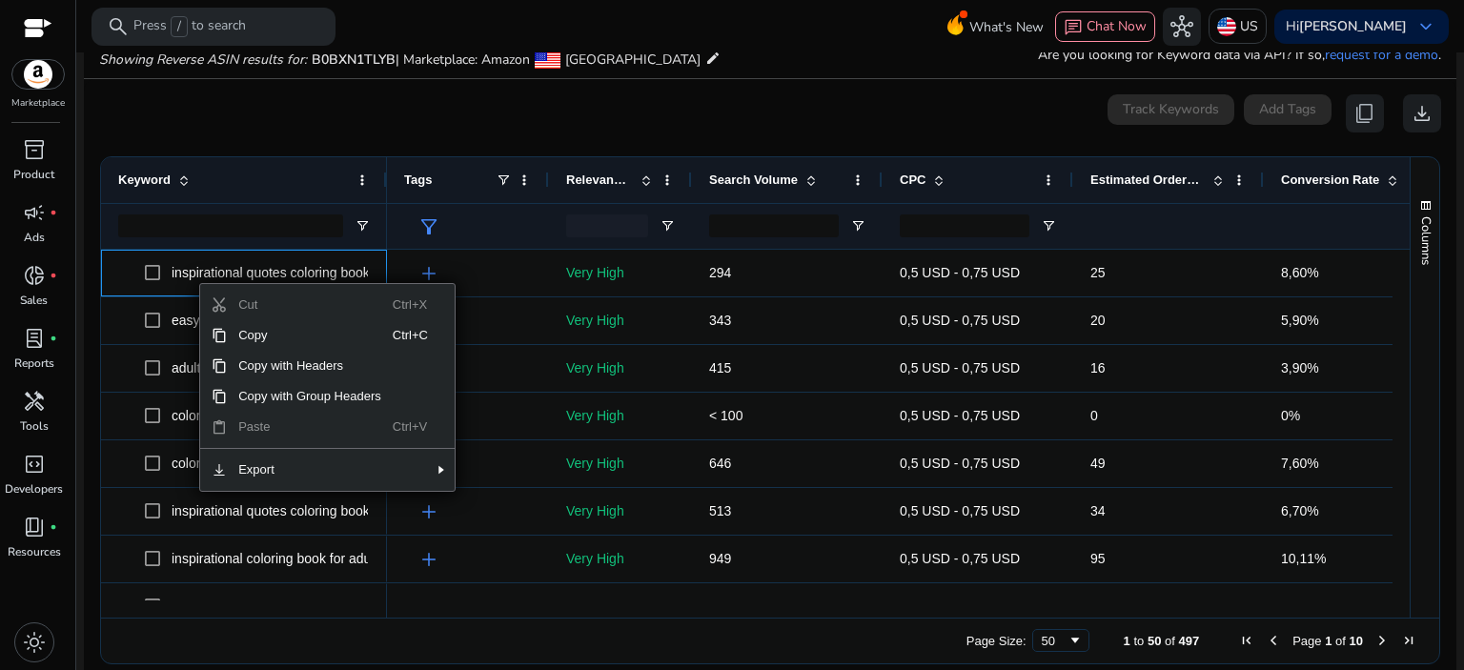
click at [273, 478] on span "Export" at bounding box center [310, 470] width 166 height 30
click at [499, 483] on span "CSV Export" at bounding box center [522, 476] width 88 height 30
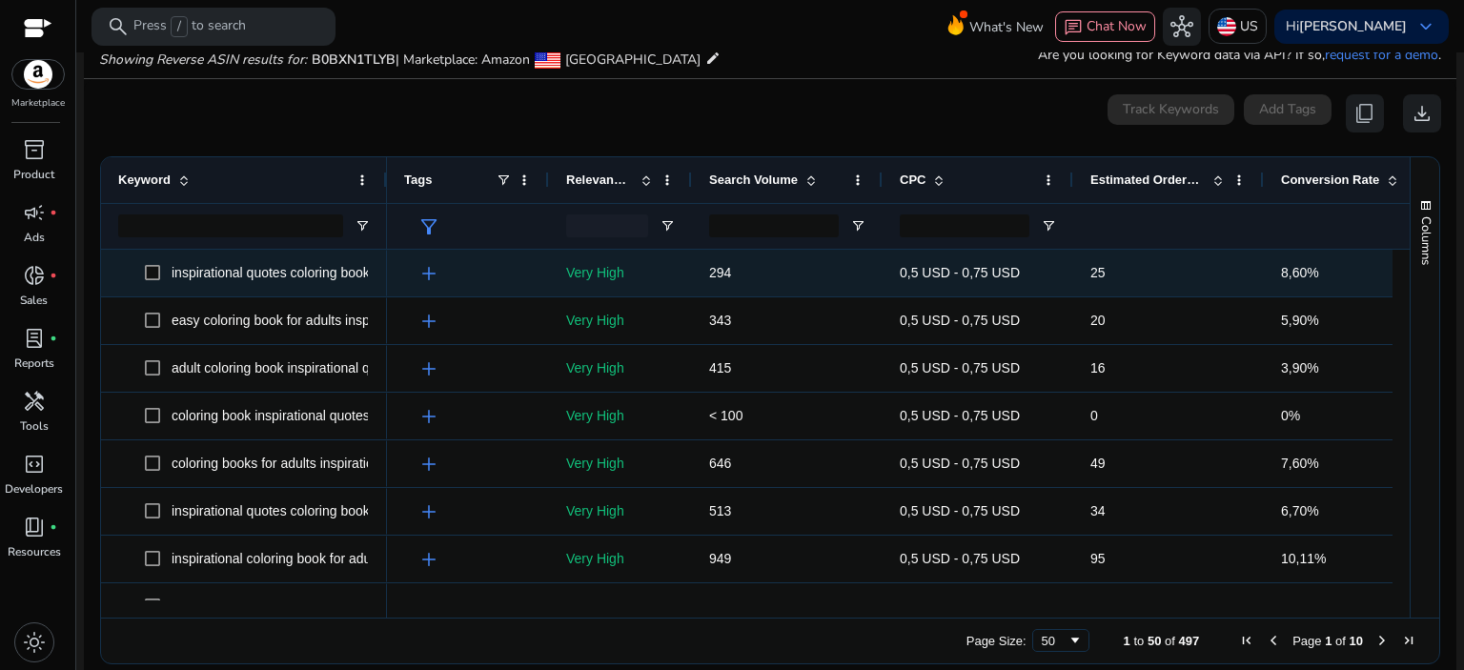
scroll to position [0, 0]
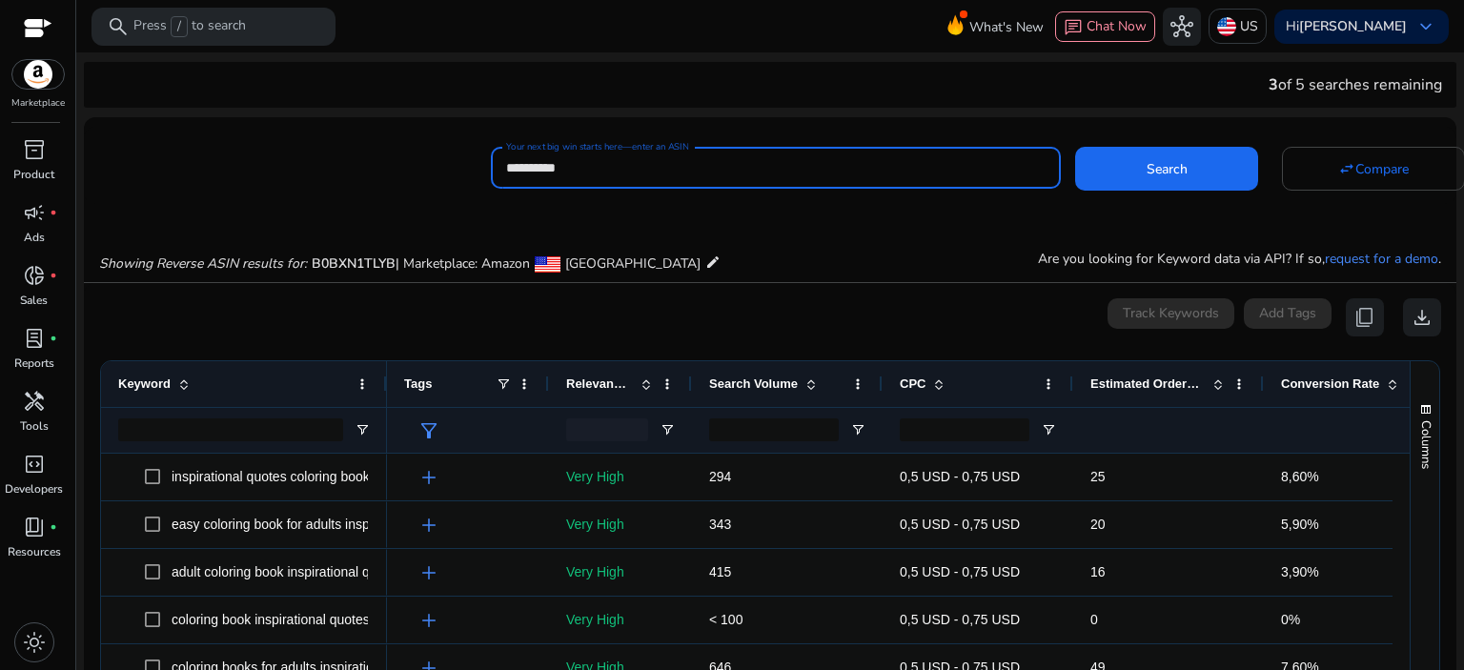
drag, startPoint x: 606, startPoint y: 169, endPoint x: 471, endPoint y: 172, distance: 135.4
click at [471, 172] on div "**********" at bounding box center [762, 165] width 1357 height 47
paste input
click at [1147, 175] on span "Search" at bounding box center [1167, 169] width 41 height 20
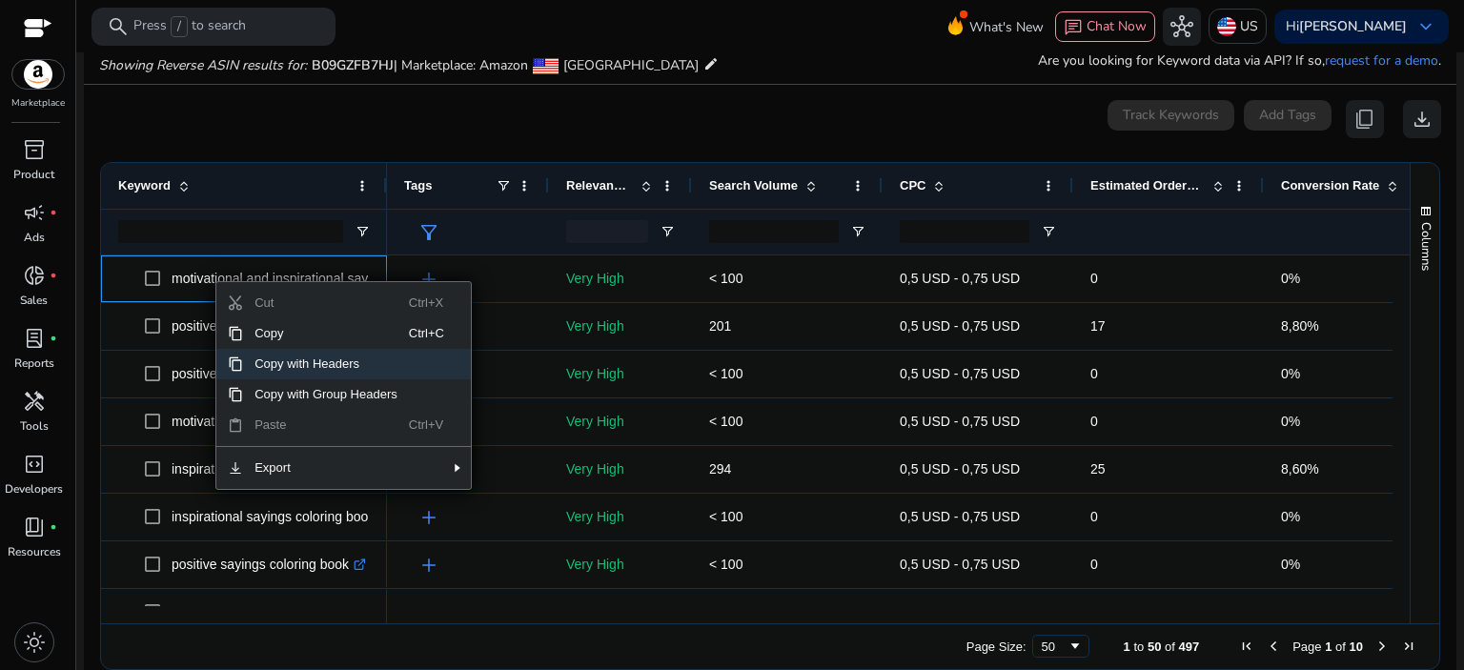
scroll to position [204, 0]
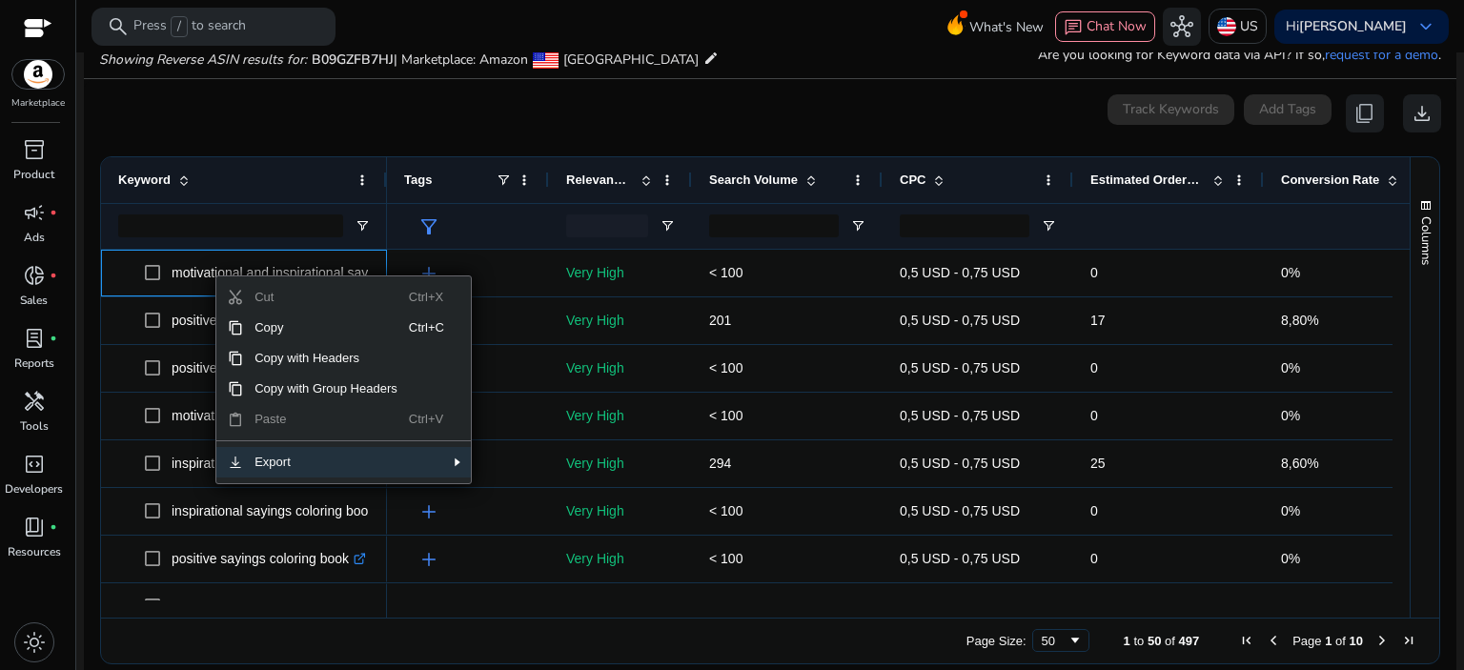
click at [278, 468] on span "Export" at bounding box center [326, 462] width 166 height 30
click at [502, 459] on span "CSV Export" at bounding box center [539, 468] width 88 height 30
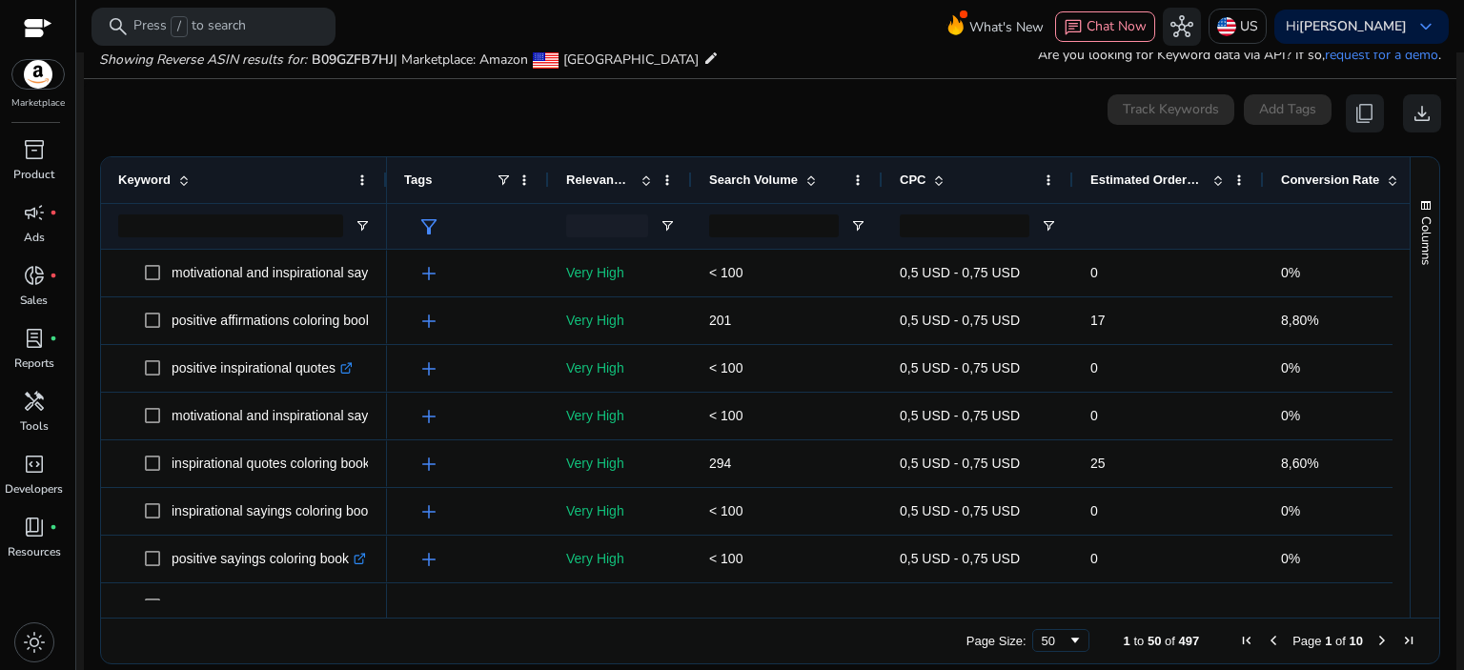
scroll to position [0, 0]
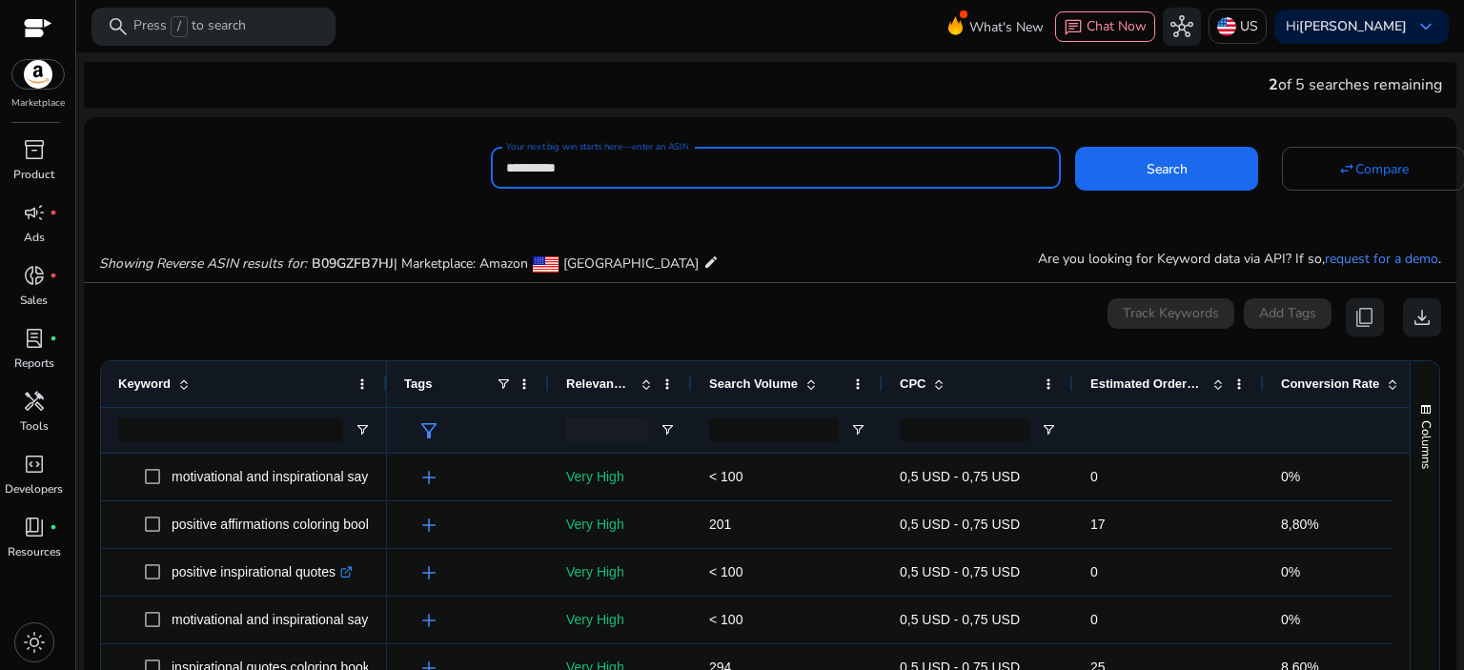
click at [646, 162] on input "**********" at bounding box center [775, 167] width 539 height 21
paste input
type input "**********"
click at [1140, 176] on span at bounding box center [1166, 169] width 183 height 46
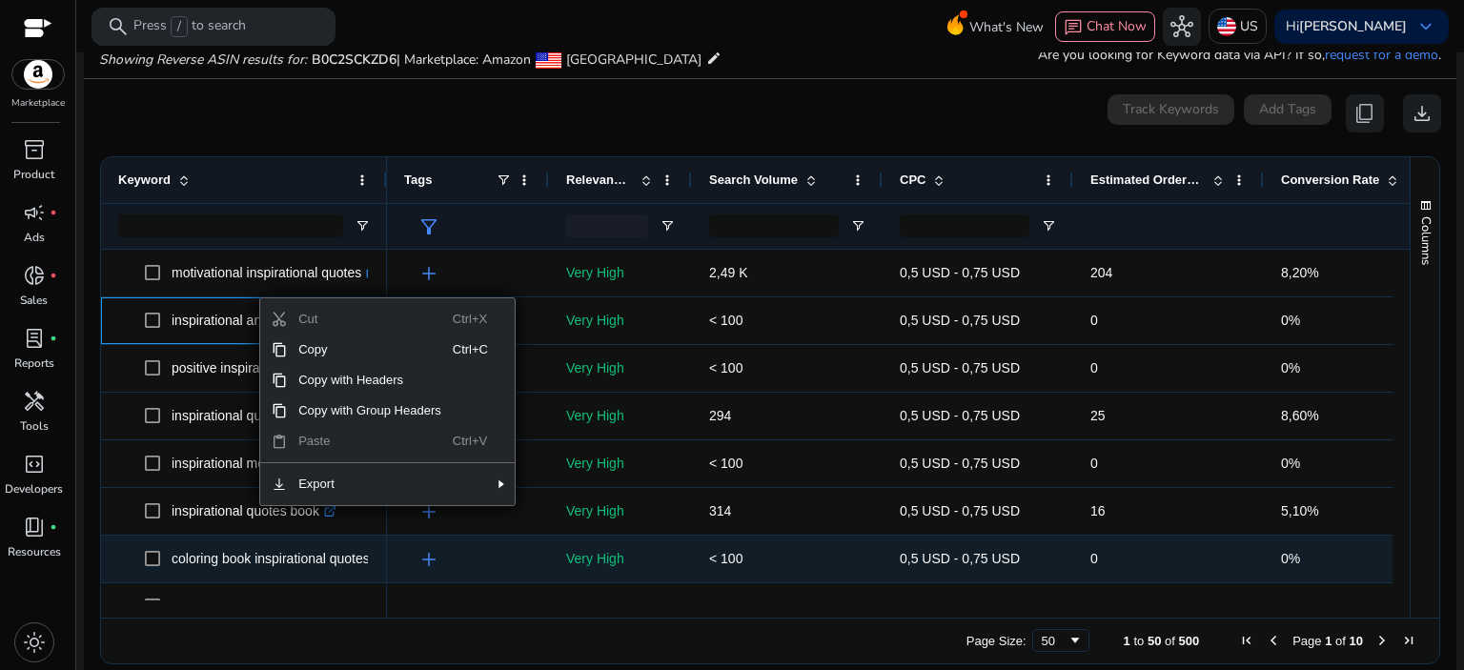
scroll to position [222, 0]
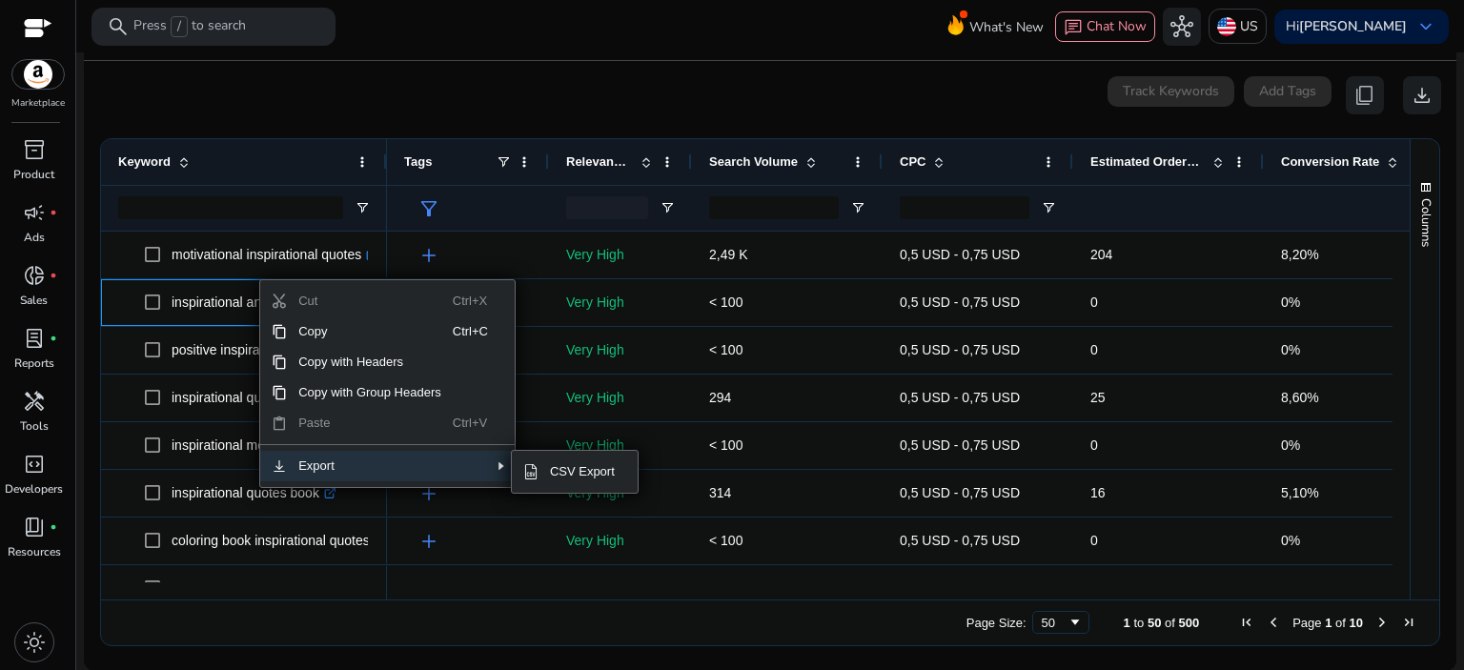
click at [340, 476] on span "Export" at bounding box center [370, 466] width 166 height 30
click at [533, 475] on span "SubMenu" at bounding box center [530, 471] width 15 height 15
